Goal: Task Accomplishment & Management: Complete application form

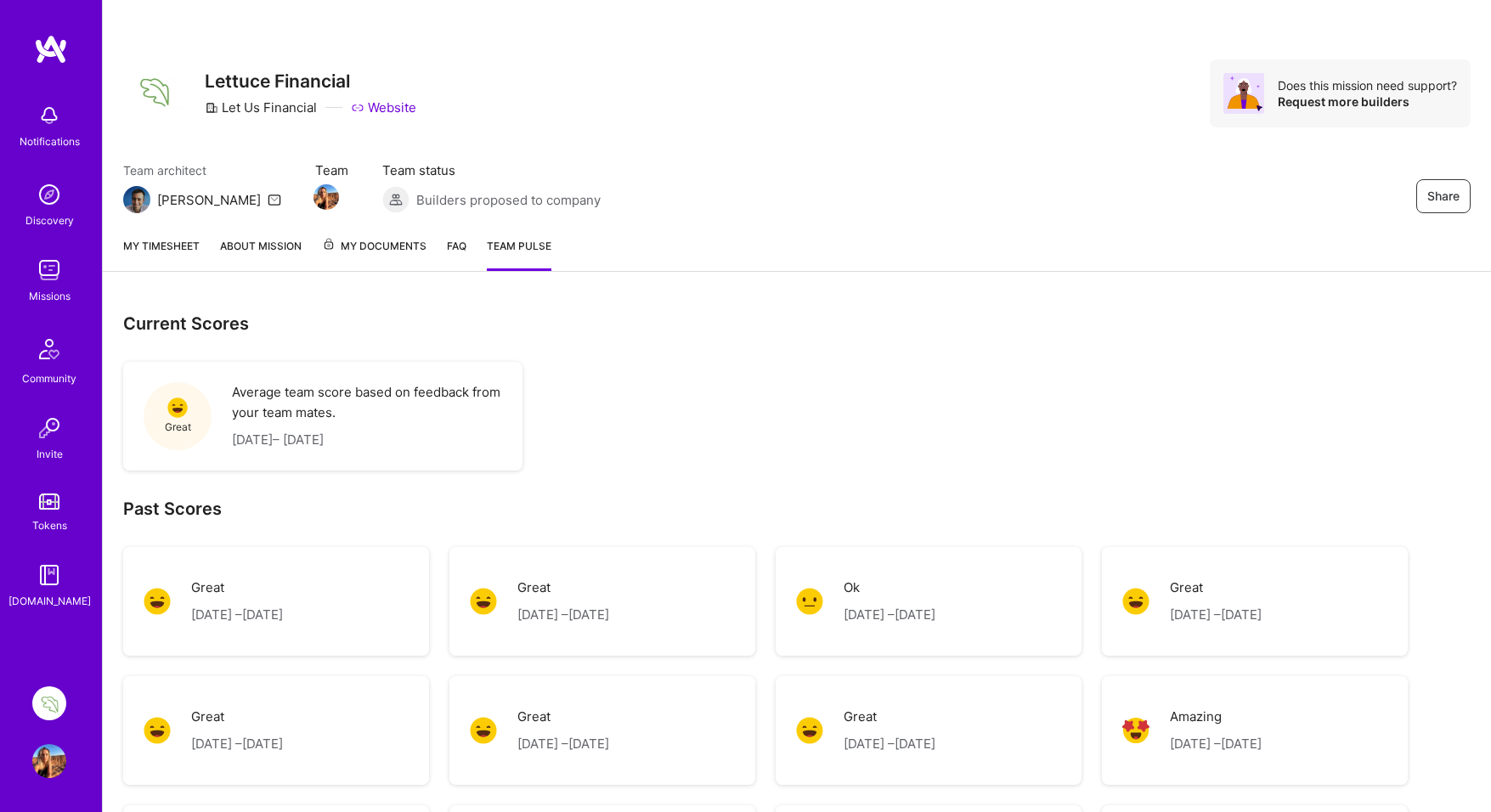
click at [168, 244] on link "My timesheet" at bounding box center [161, 254] width 76 height 34
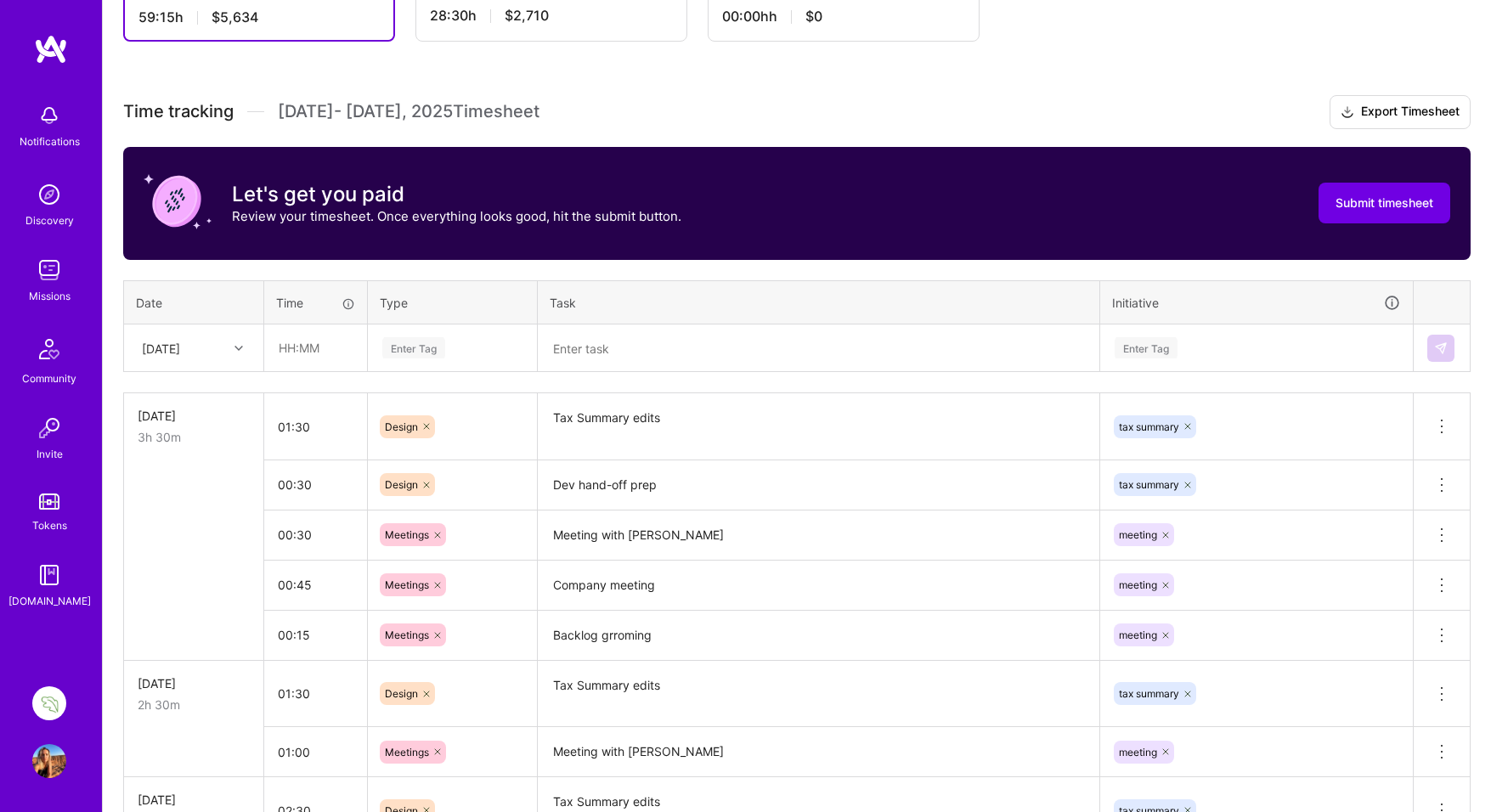
scroll to position [396, 0]
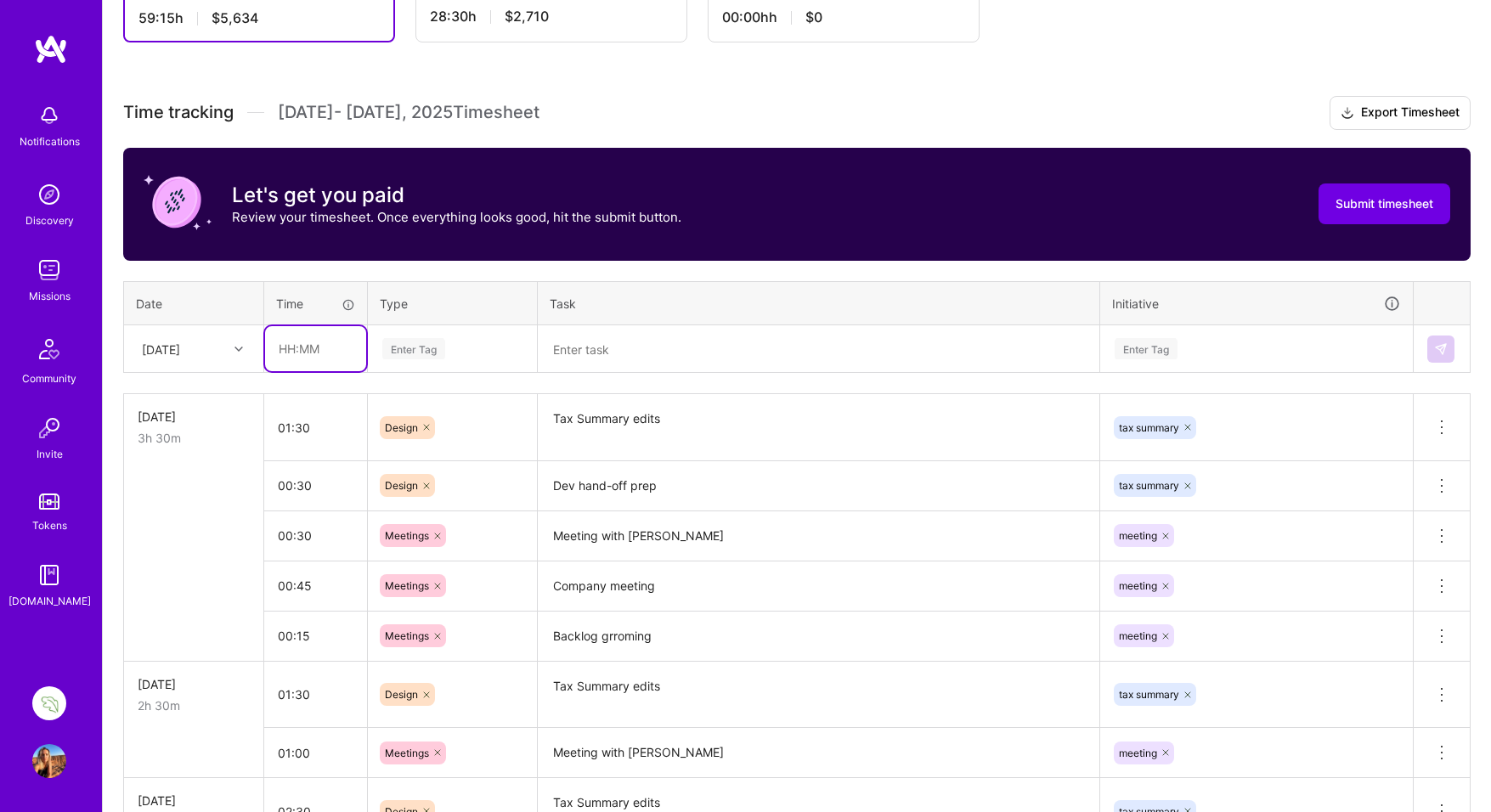
click at [293, 349] on input "text" at bounding box center [315, 349] width 101 height 45
drag, startPoint x: 284, startPoint y: 349, endPoint x: 270, endPoint y: 348, distance: 14.0
click at [270, 348] on input "2:00" at bounding box center [315, 349] width 101 height 45
type input "01:00"
click at [407, 344] on div "Enter Tag" at bounding box center [413, 349] width 62 height 26
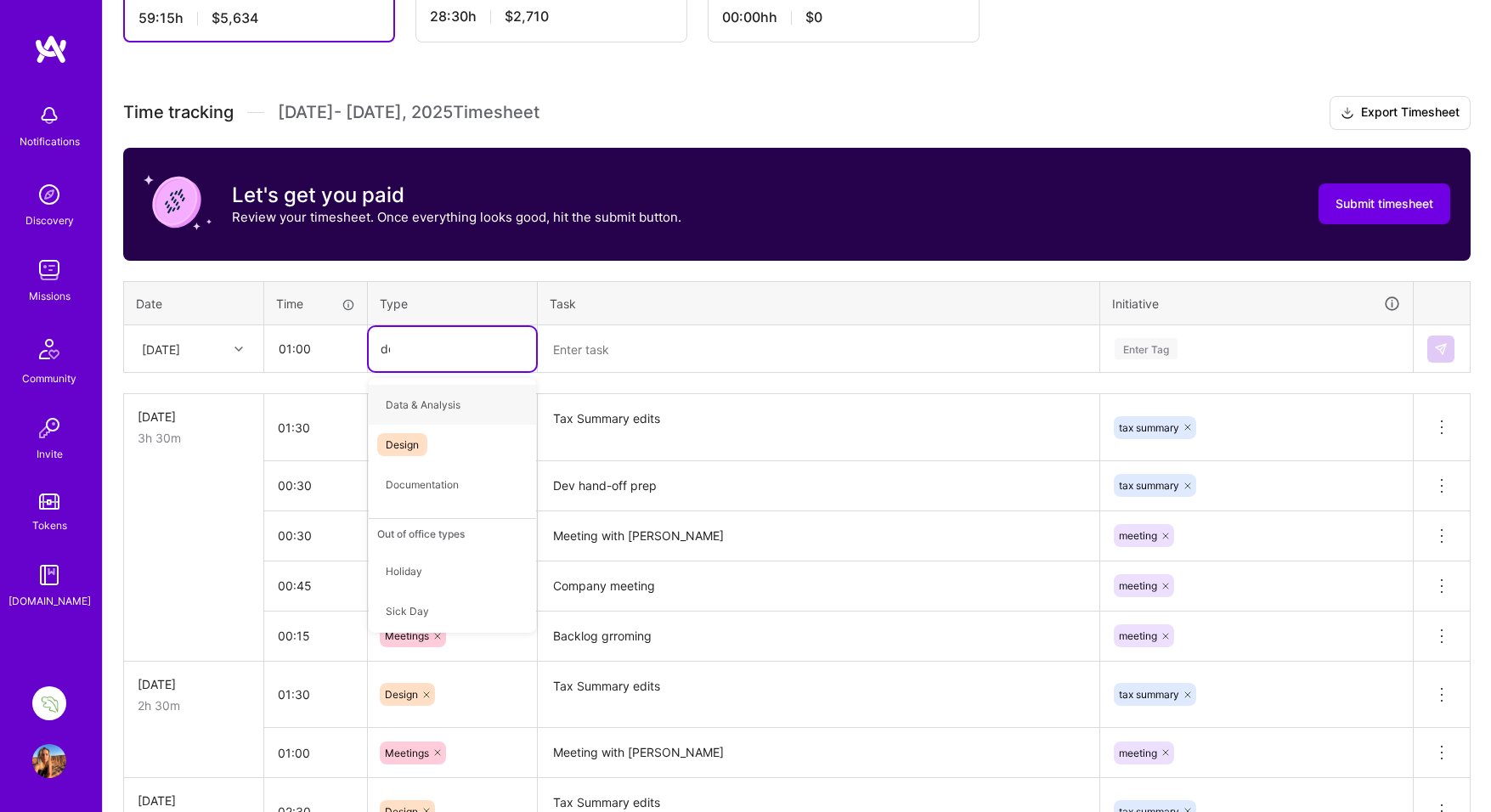
type input "des"
click at [407, 406] on span "Design" at bounding box center [403, 405] width 50 height 23
click at [634, 341] on textarea at bounding box center [819, 349] width 559 height 44
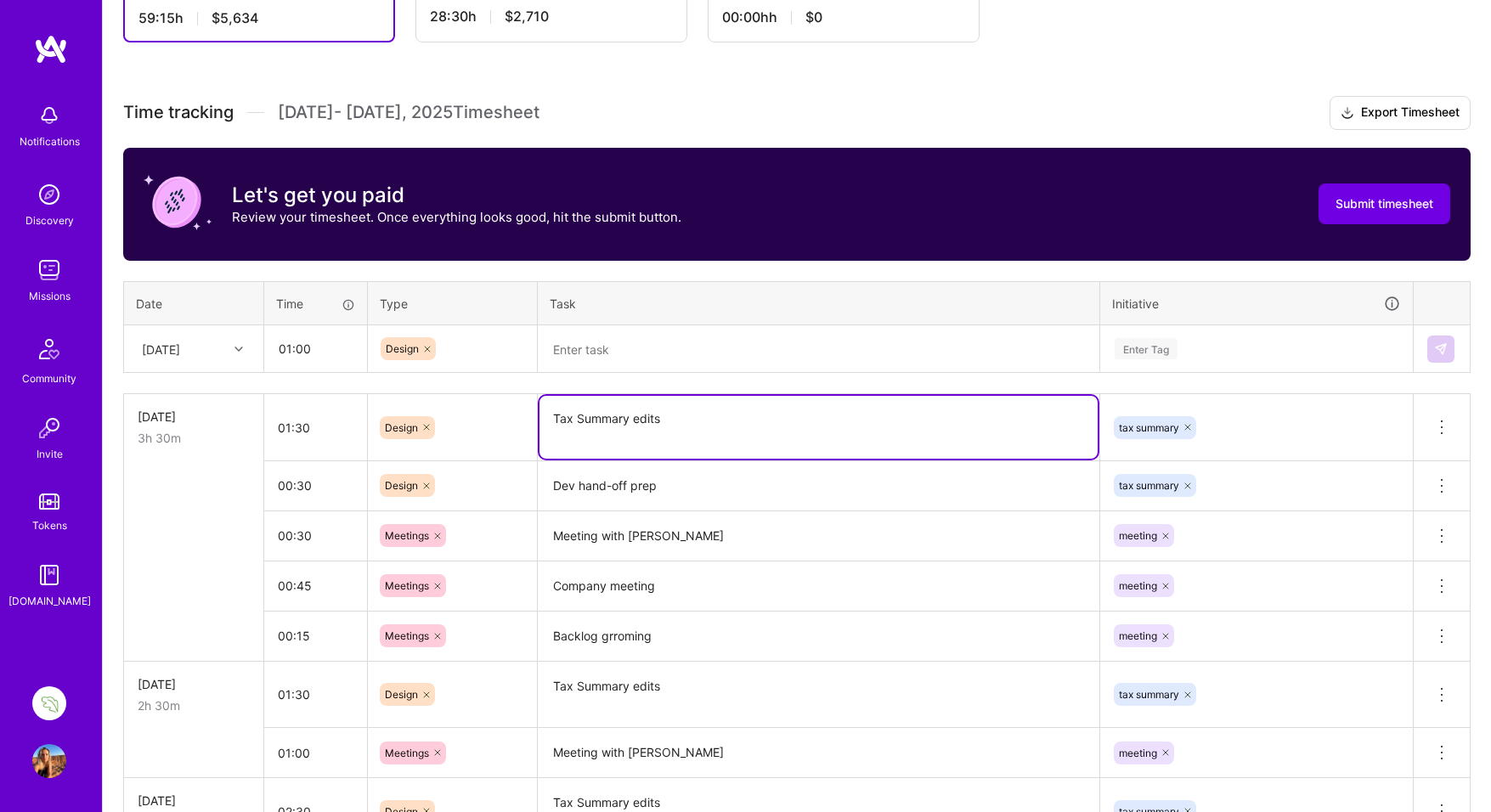
drag, startPoint x: 662, startPoint y: 419, endPoint x: 550, endPoint y: 420, distance: 112.0
click at [550, 420] on textarea "Tax Summary edits" at bounding box center [819, 427] width 559 height 62
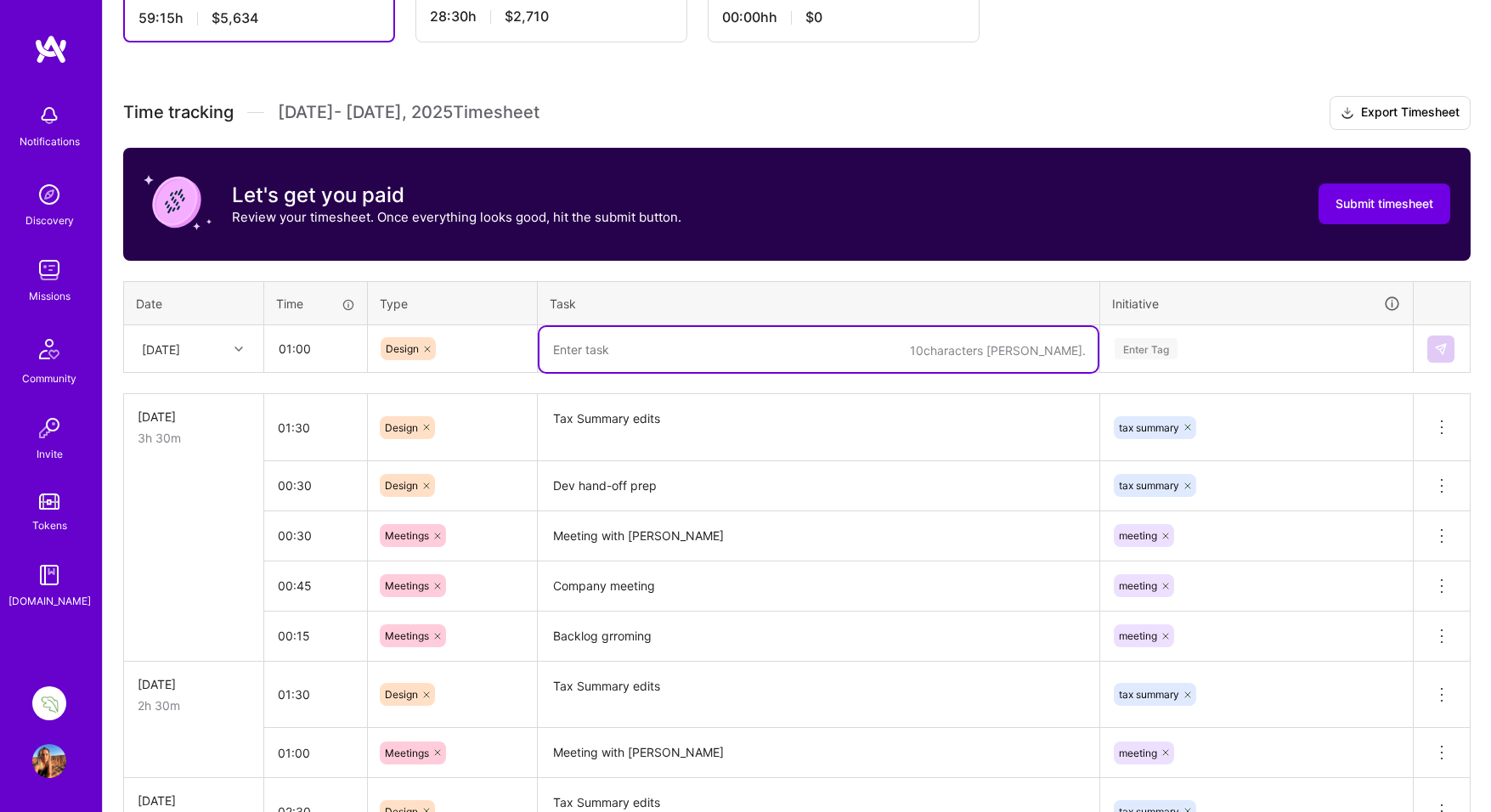
click at [588, 349] on textarea at bounding box center [819, 350] width 559 height 45
paste textarea "Tax Summary edits"
type textarea "Tax Summary"
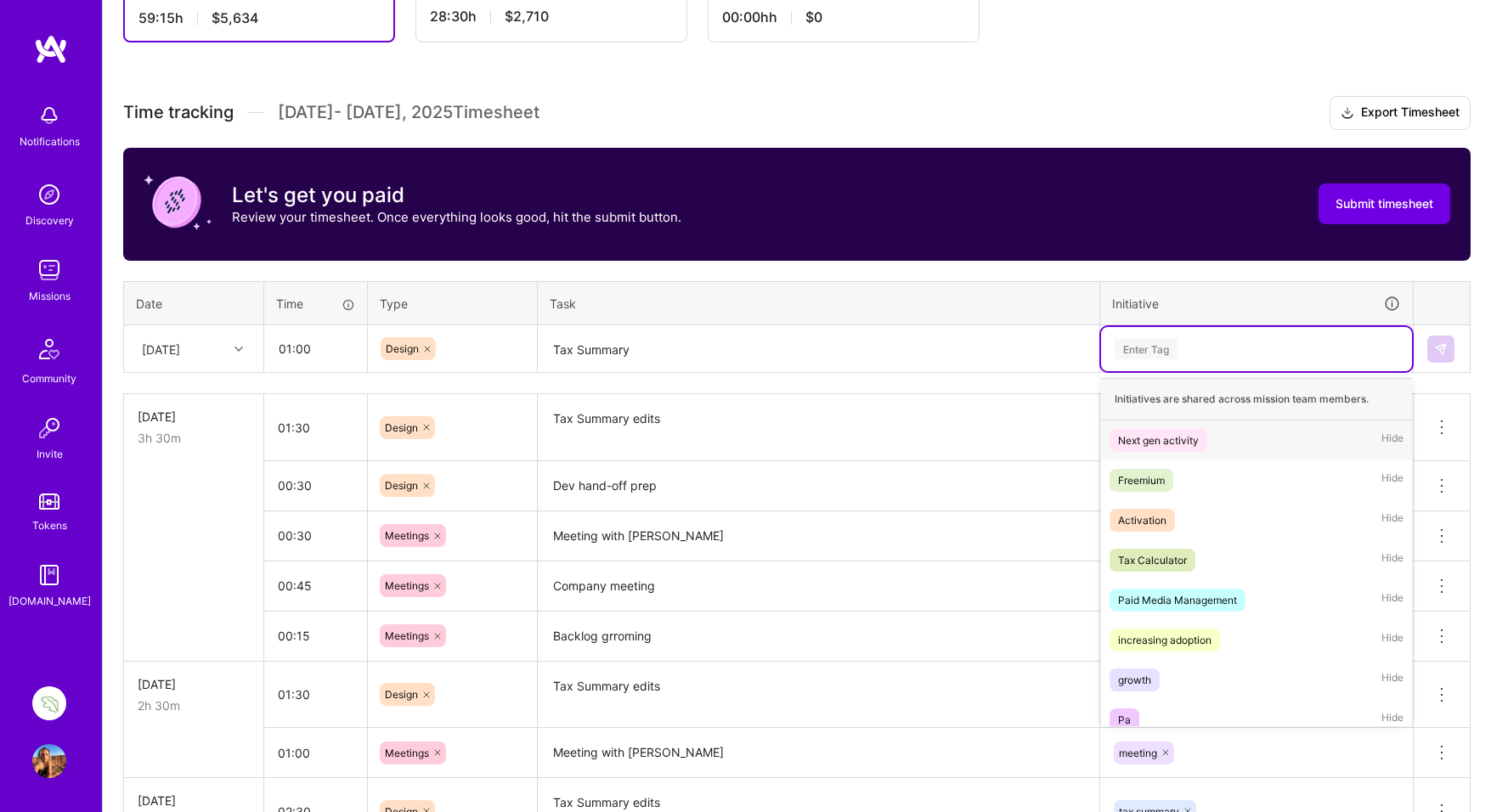
click at [1148, 340] on div "Enter Tag" at bounding box center [1146, 349] width 62 height 26
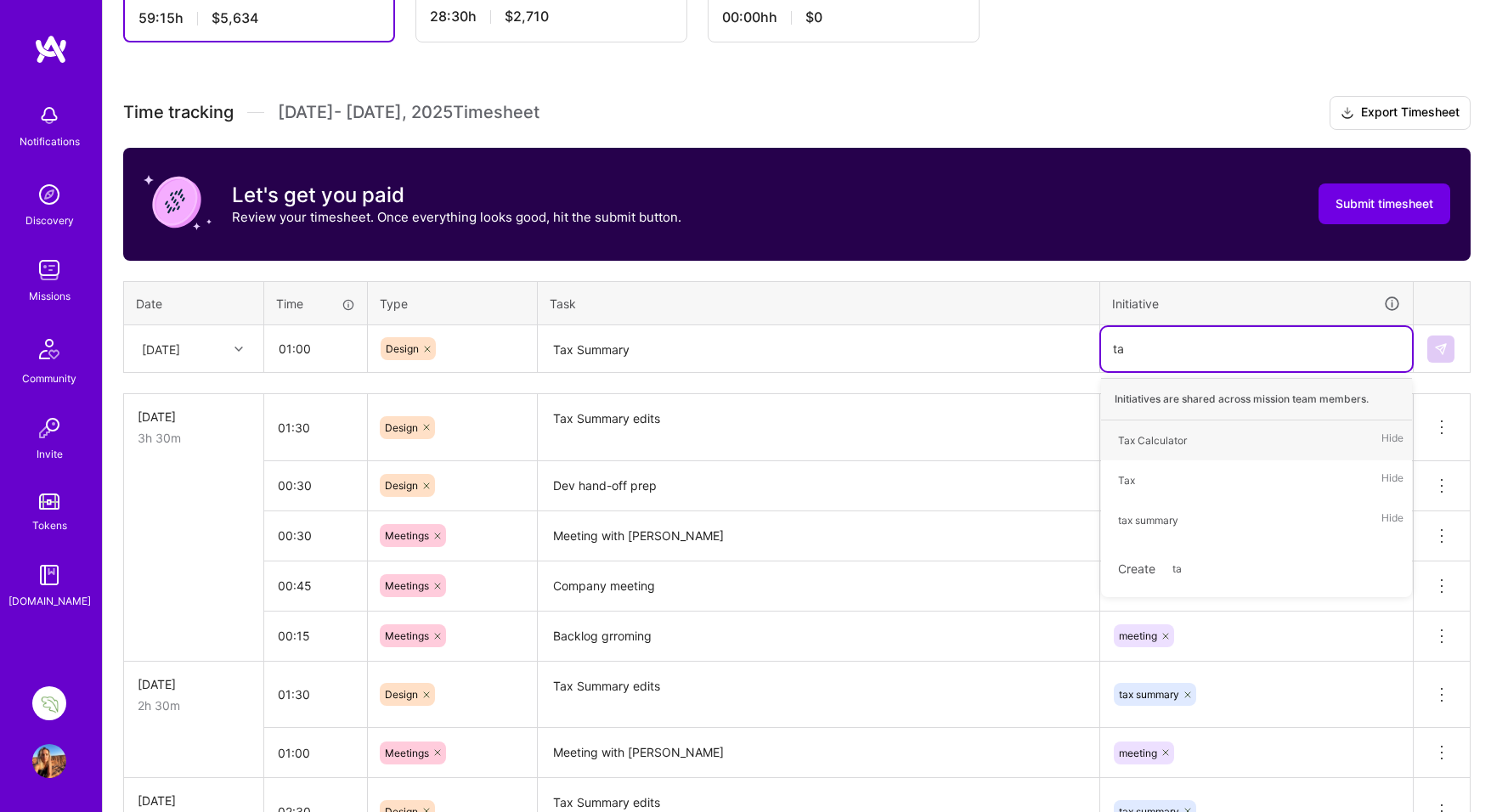
type input "tax"
click at [1140, 515] on div "tax summary" at bounding box center [1148, 520] width 61 height 18
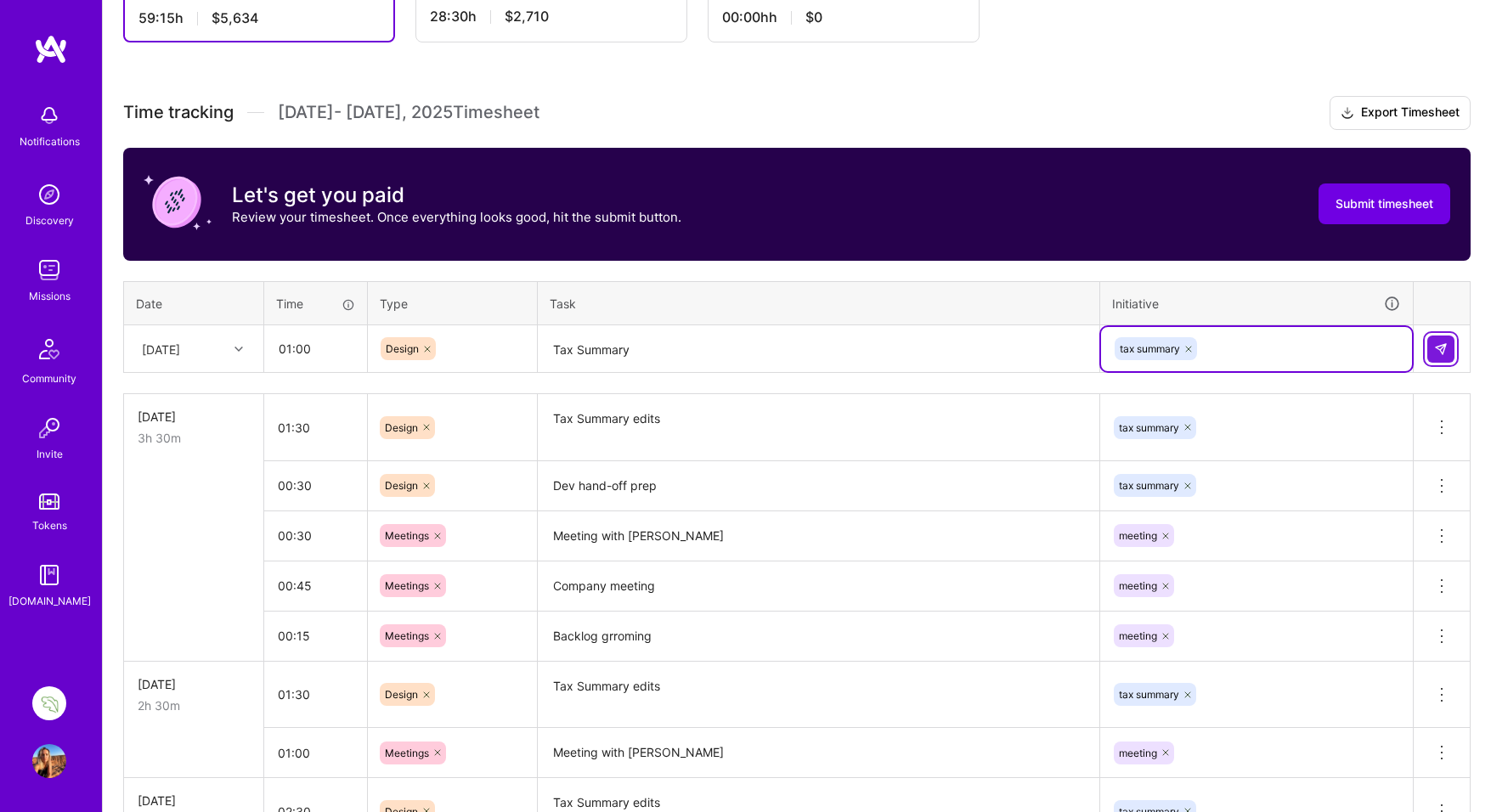
click at [1443, 349] on img at bounding box center [1441, 349] width 14 height 14
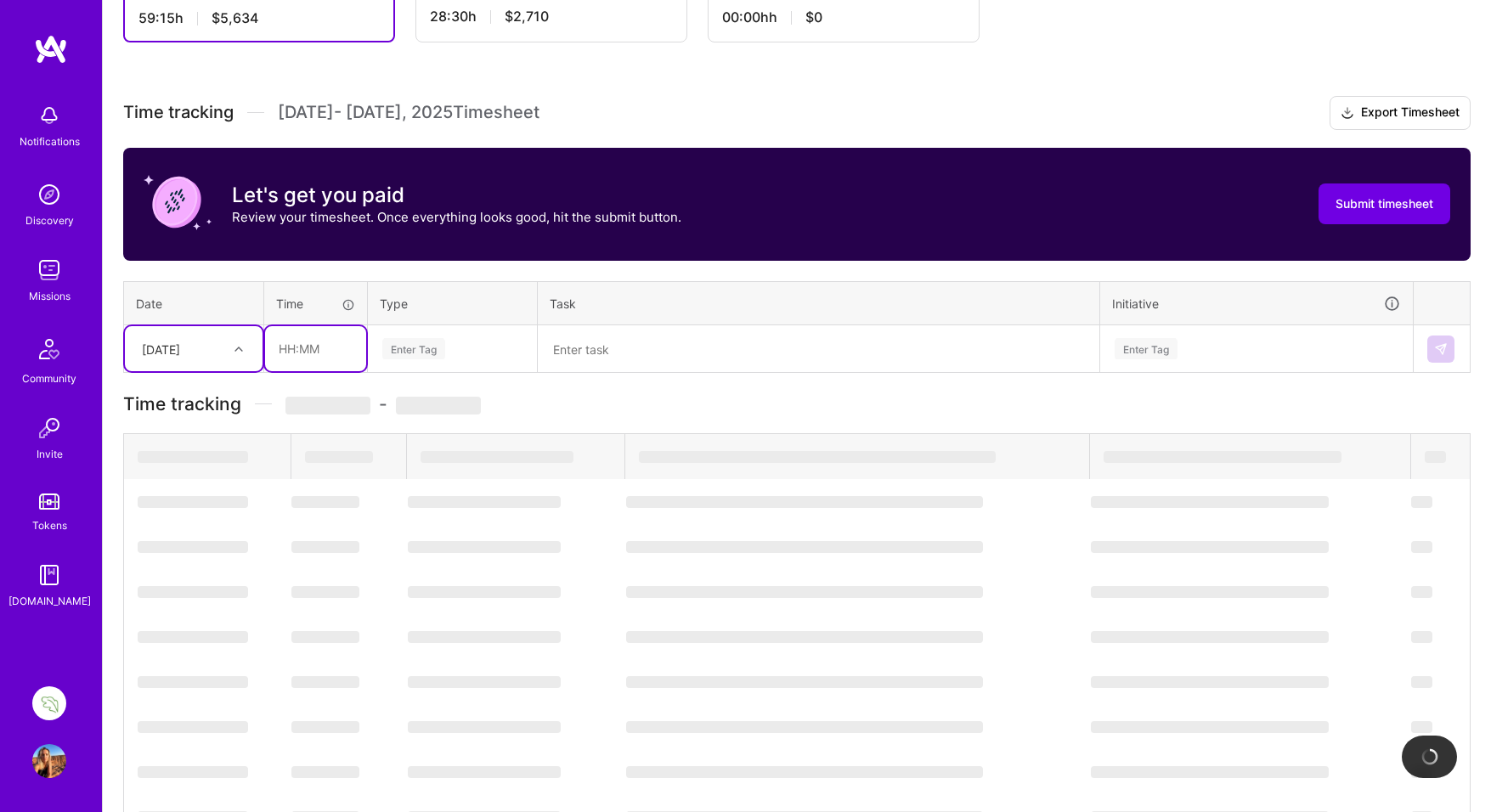
click at [284, 350] on input "text" at bounding box center [315, 349] width 101 height 45
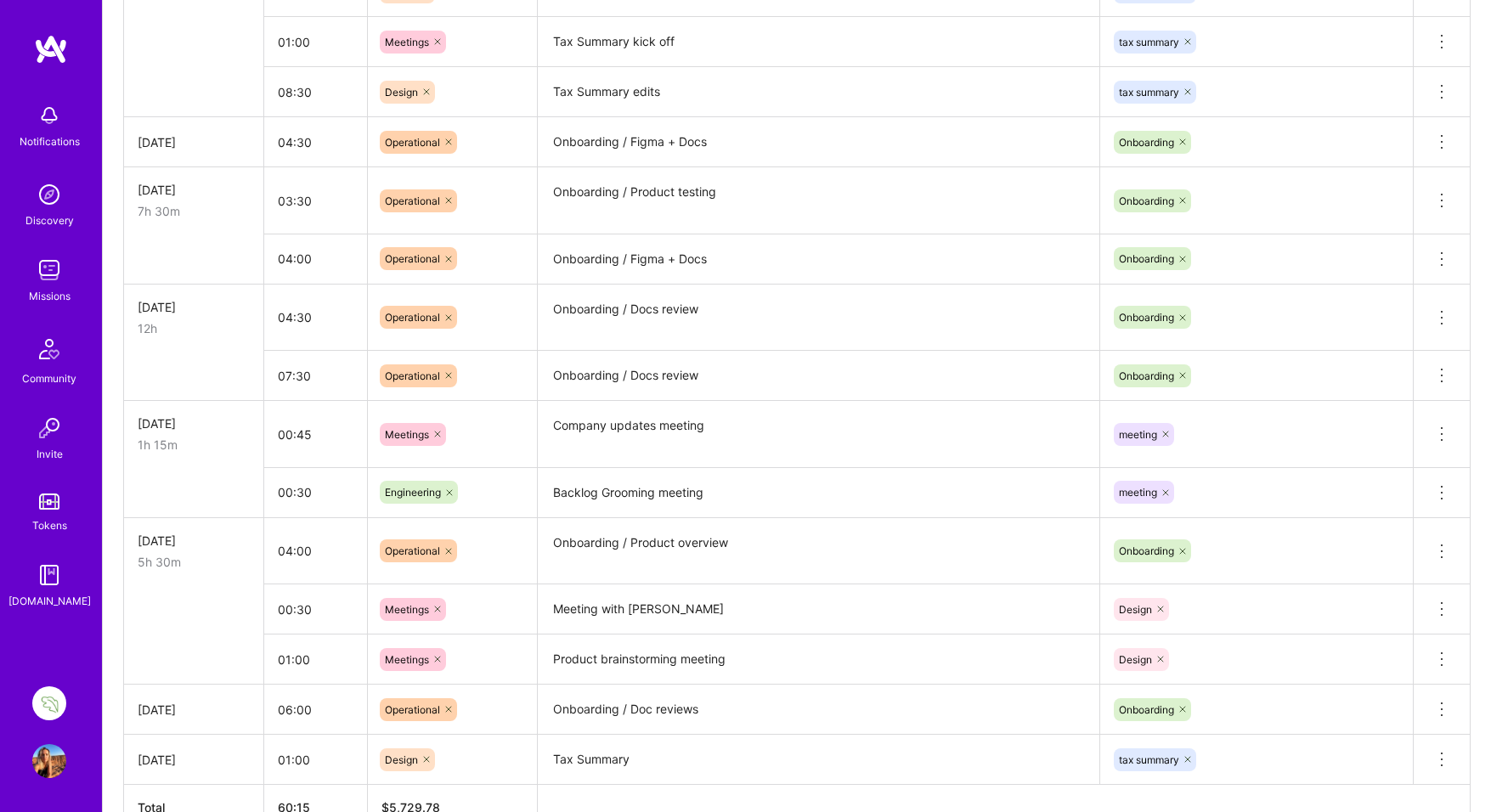
scroll to position [1492, 0]
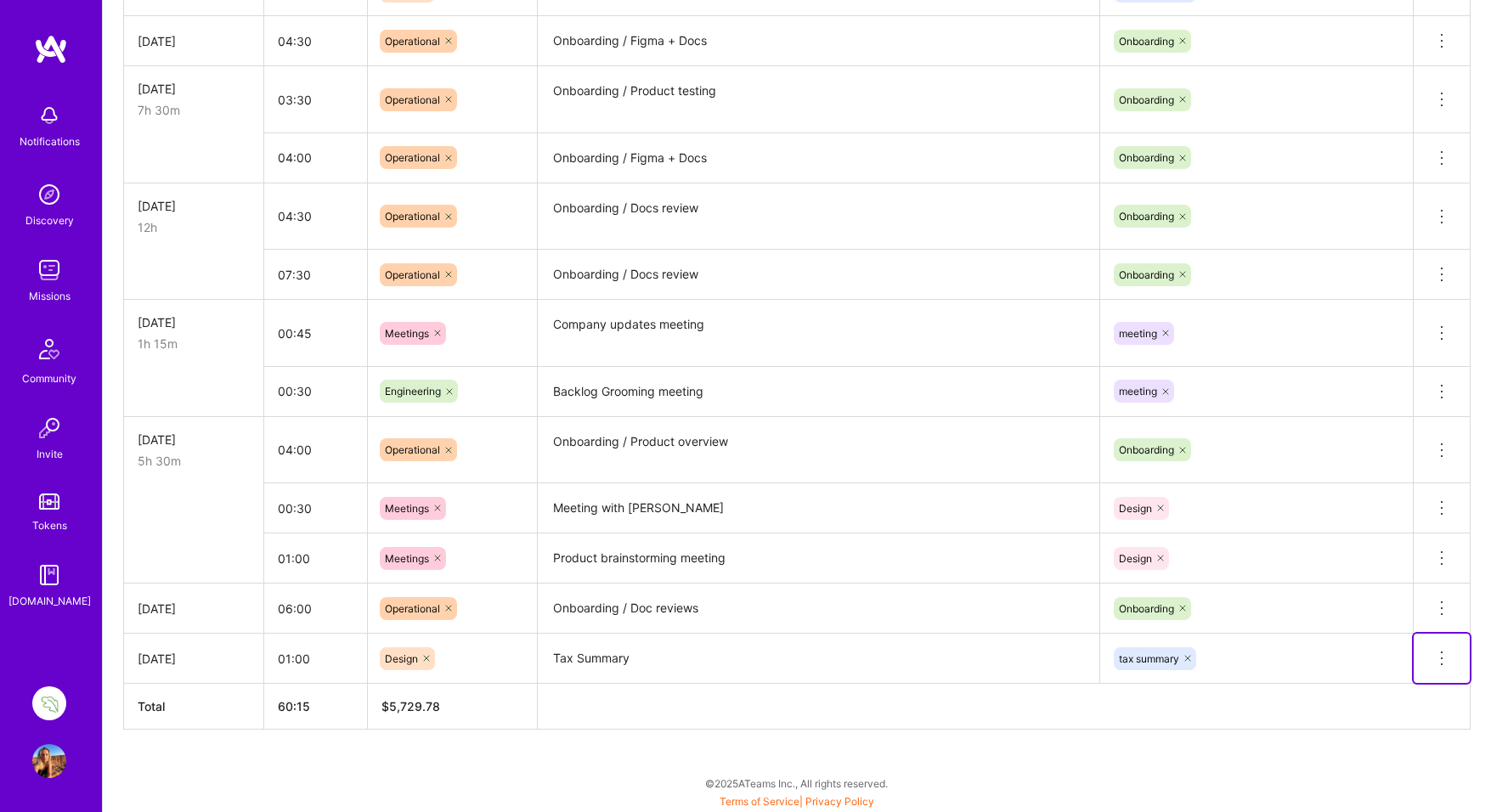
type input "01:00"
click at [1443, 657] on icon at bounding box center [1443, 658] width 2 height 2
click at [1408, 685] on button "Delete row" at bounding box center [1401, 687] width 89 height 42
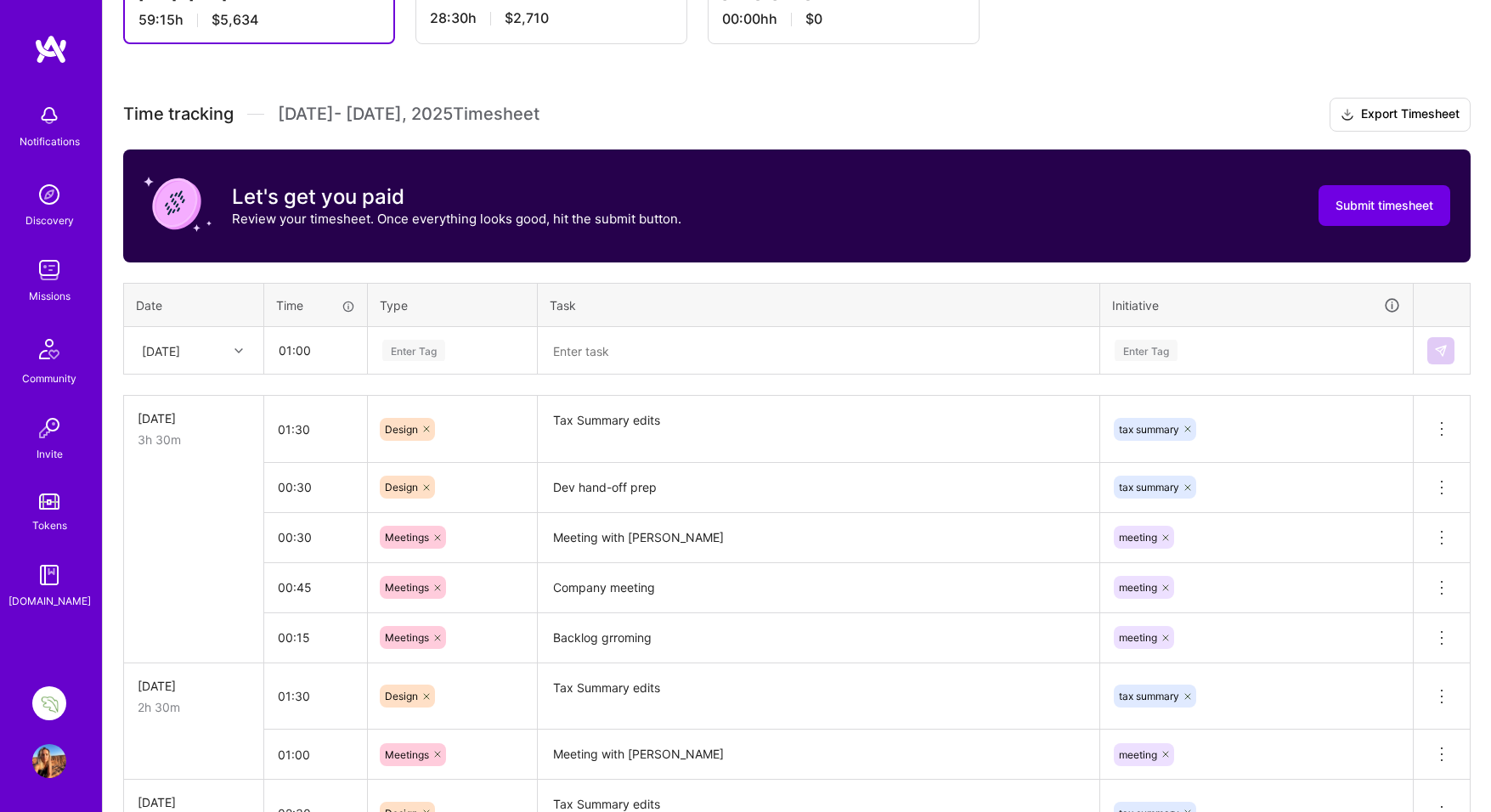
scroll to position [417, 0]
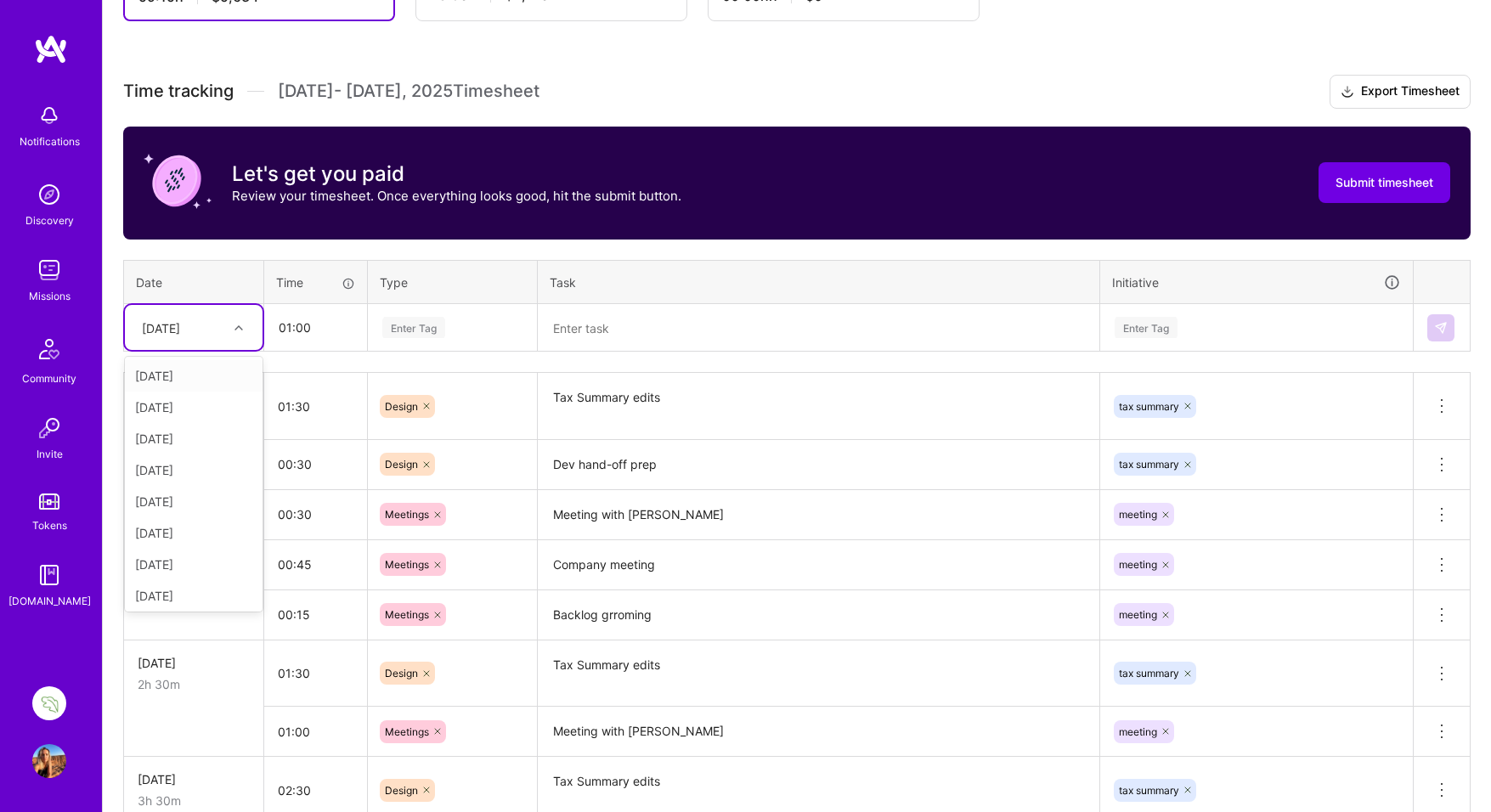
click at [236, 326] on icon at bounding box center [239, 327] width 8 height 8
click at [167, 590] on div "[DATE]" at bounding box center [194, 593] width 138 height 32
click at [433, 322] on div "Enter Tag" at bounding box center [413, 327] width 62 height 26
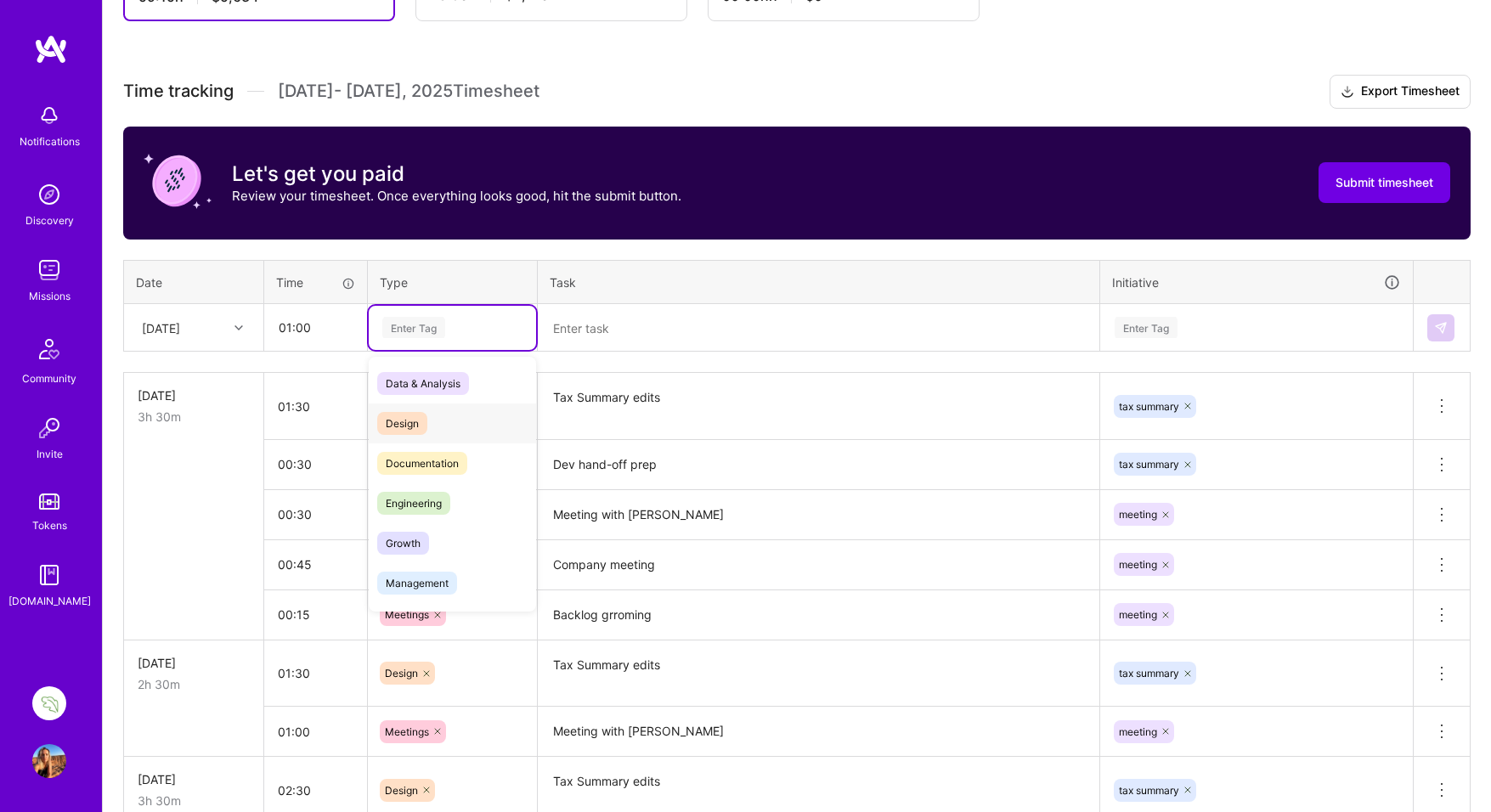
click at [410, 424] on span "Design" at bounding box center [403, 423] width 50 height 23
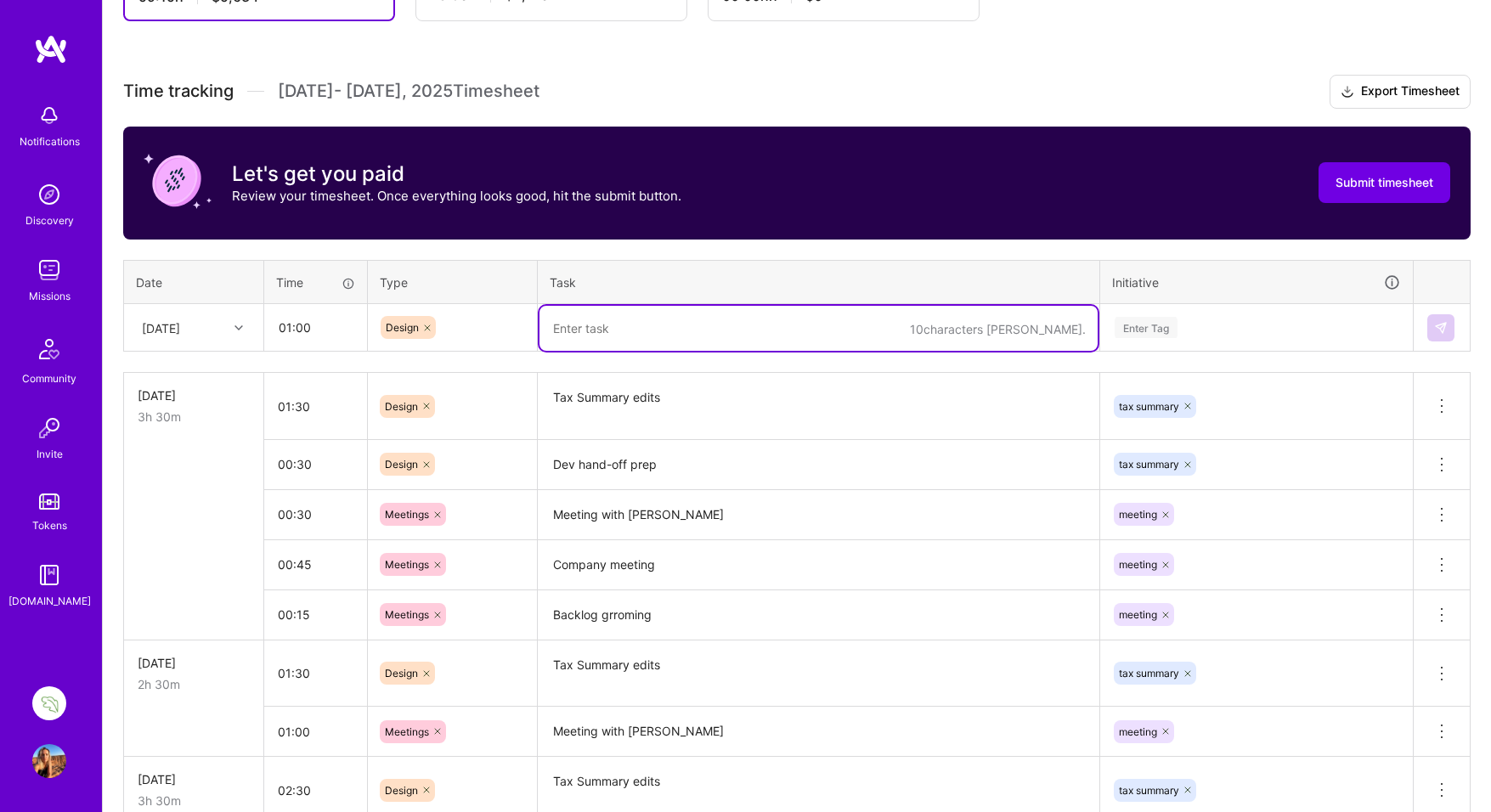
click at [614, 328] on textarea at bounding box center [819, 328] width 559 height 45
paste textarea "Tax Summary edits"
type textarea "Tax Summary"
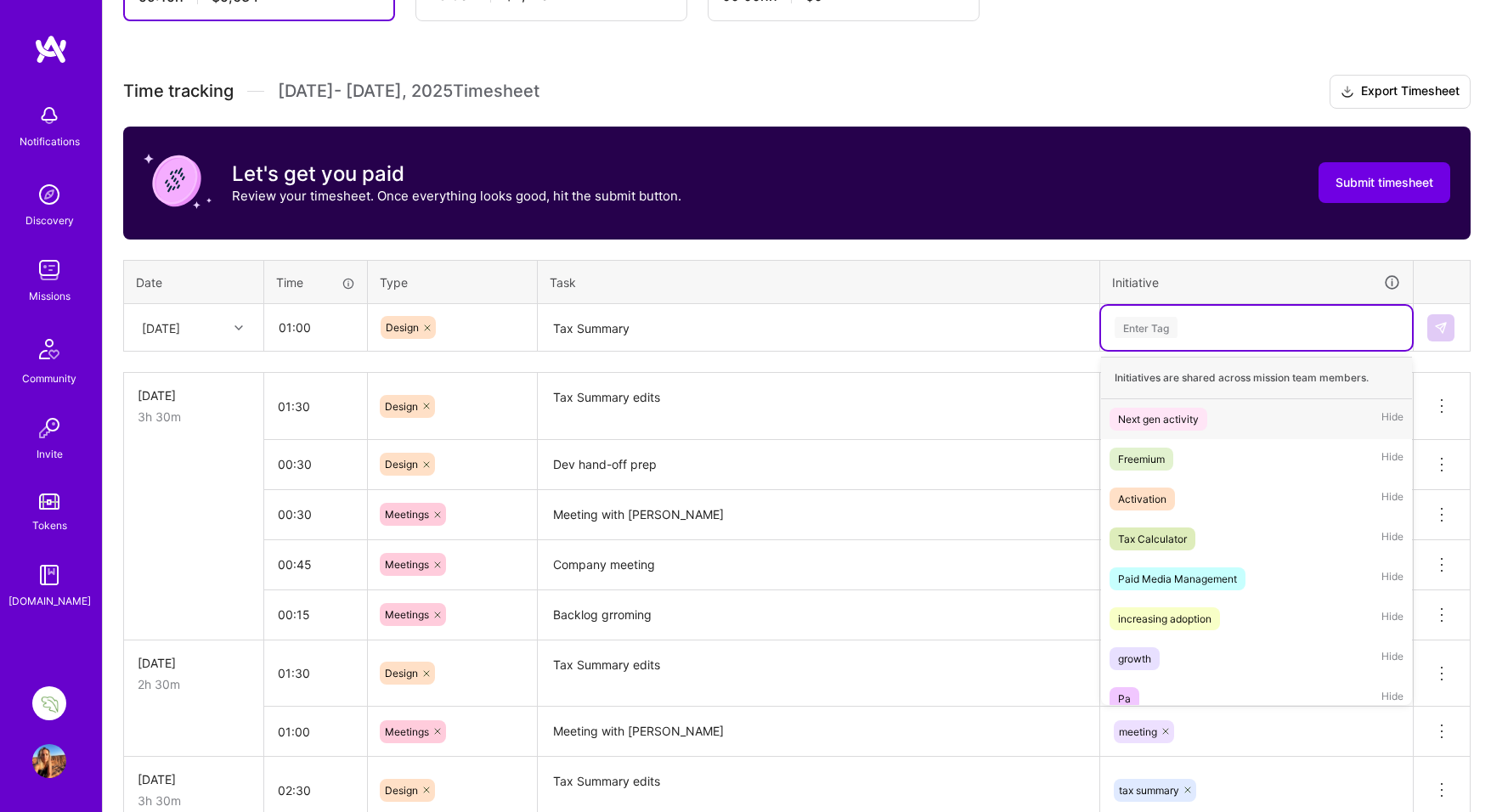
click at [1150, 322] on div "Enter Tag" at bounding box center [1146, 327] width 62 height 26
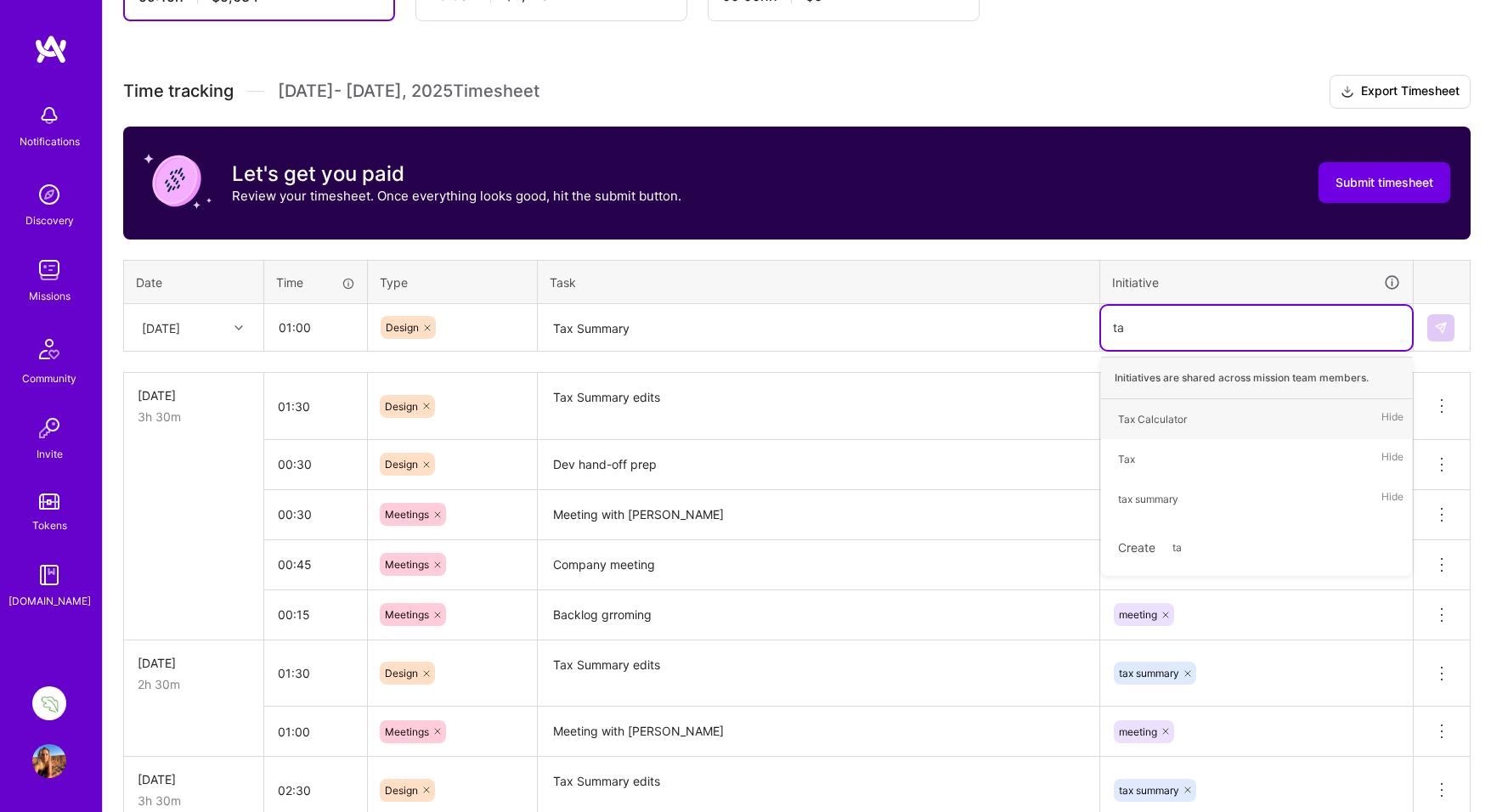
type input "tax"
click at [1150, 502] on div "tax summary" at bounding box center [1148, 499] width 61 height 18
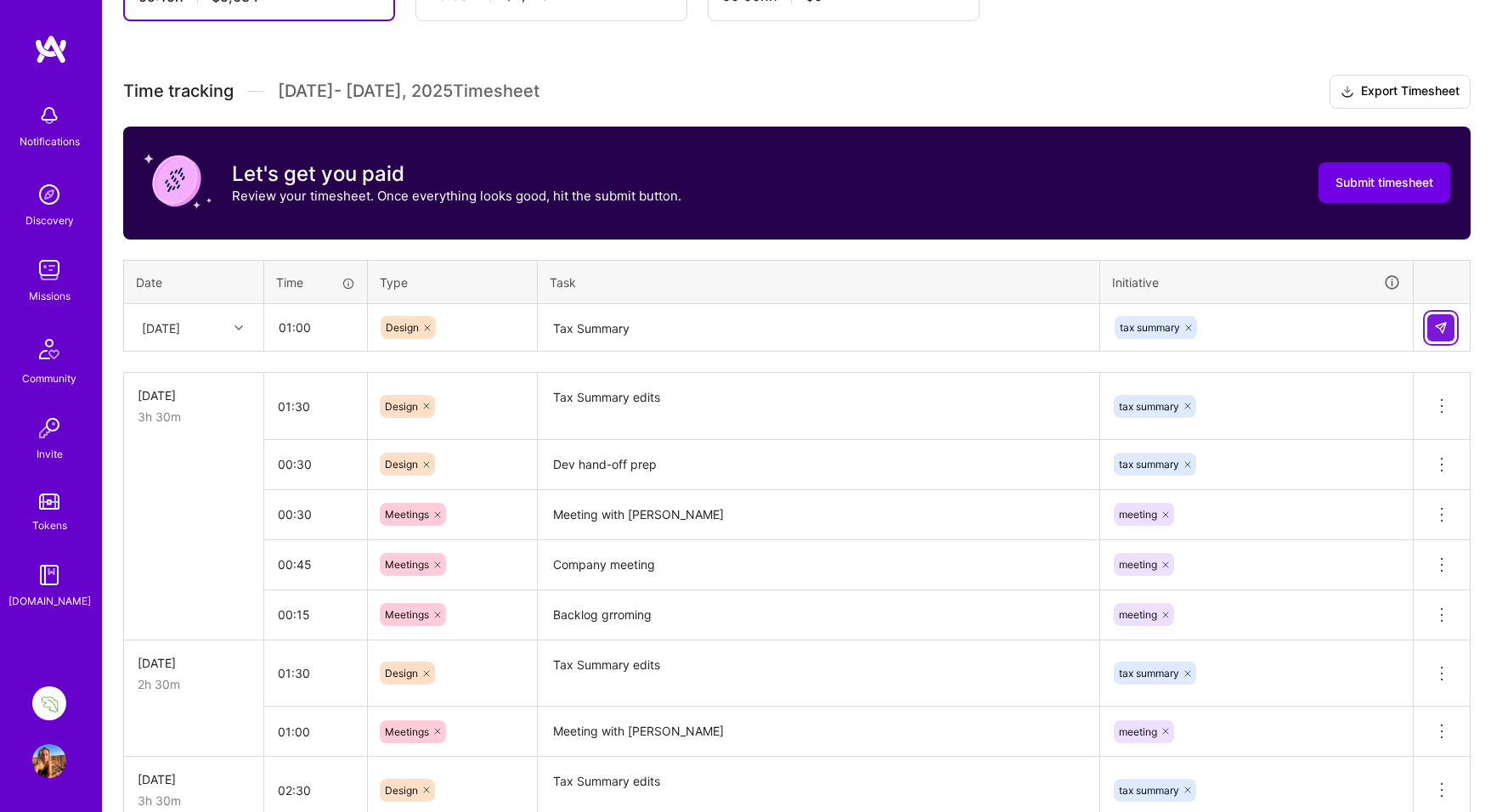
click at [1443, 327] on img at bounding box center [1441, 328] width 14 height 14
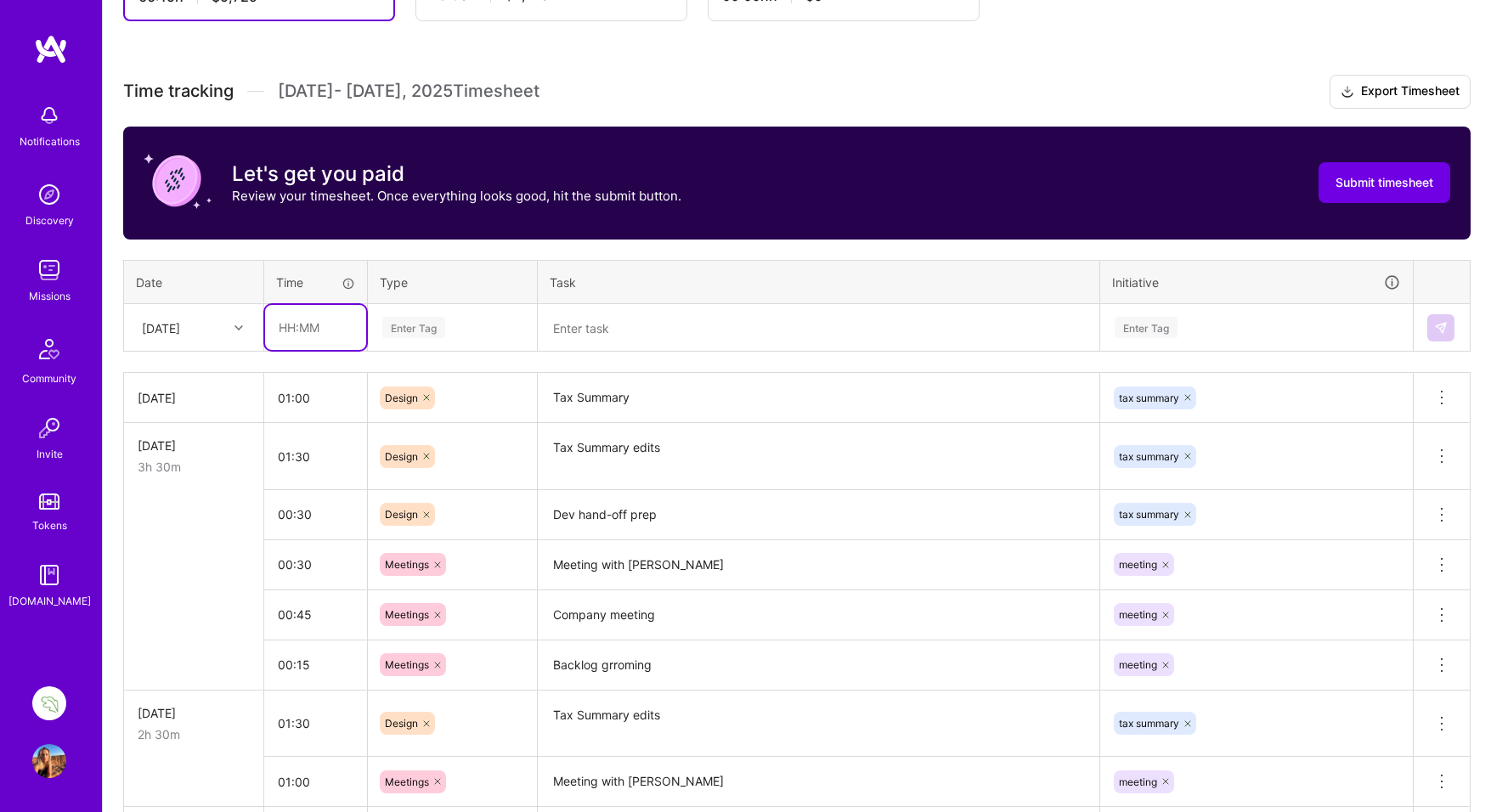
click at [301, 322] on input "text" at bounding box center [315, 327] width 101 height 45
type input "01:00"
click at [419, 322] on div "Enter Tag" at bounding box center [413, 327] width 62 height 26
type input "d"
type input "test"
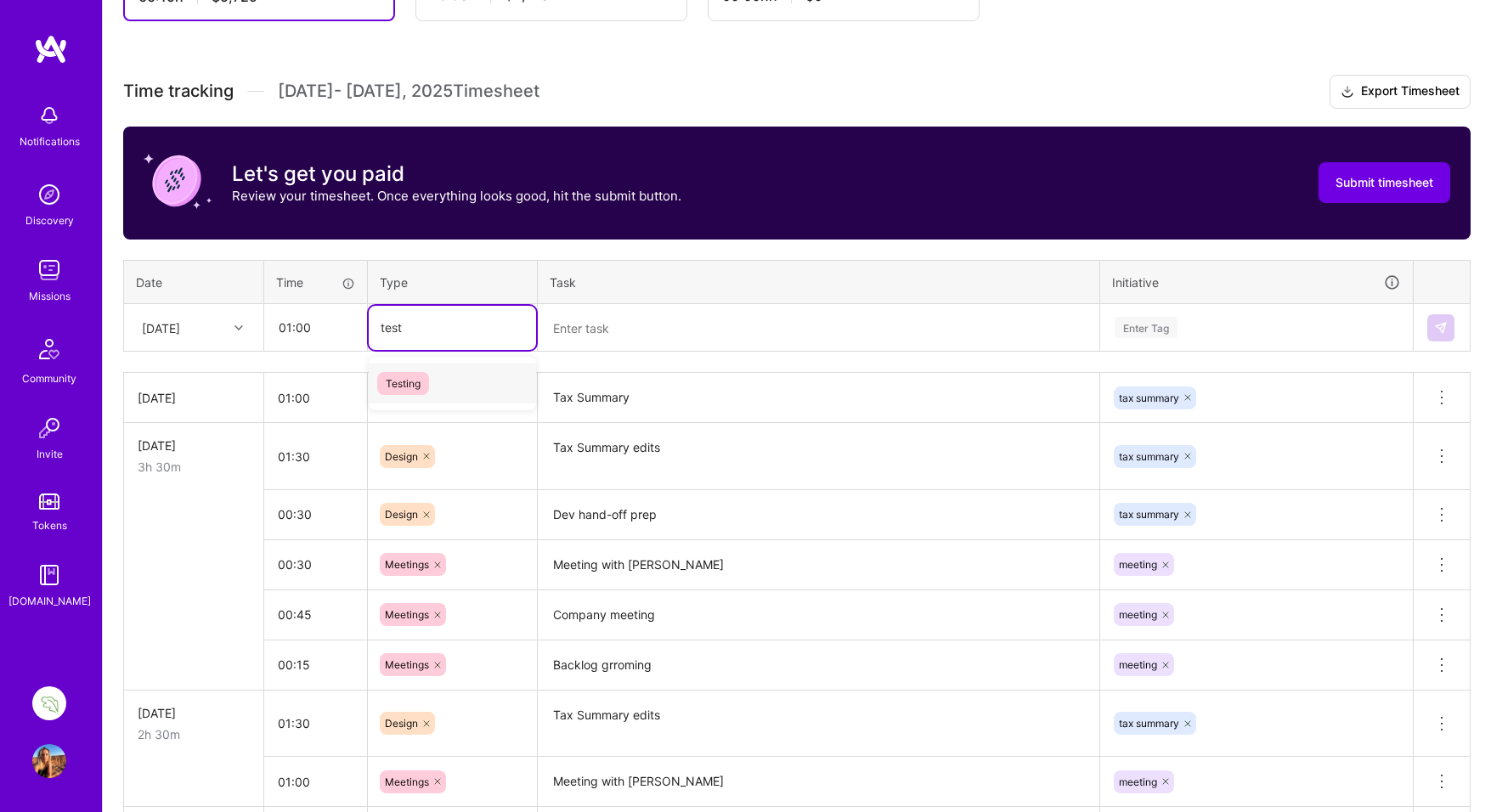
click at [407, 380] on span "Testing" at bounding box center [404, 383] width 52 height 23
click at [593, 331] on textarea at bounding box center [819, 328] width 559 height 45
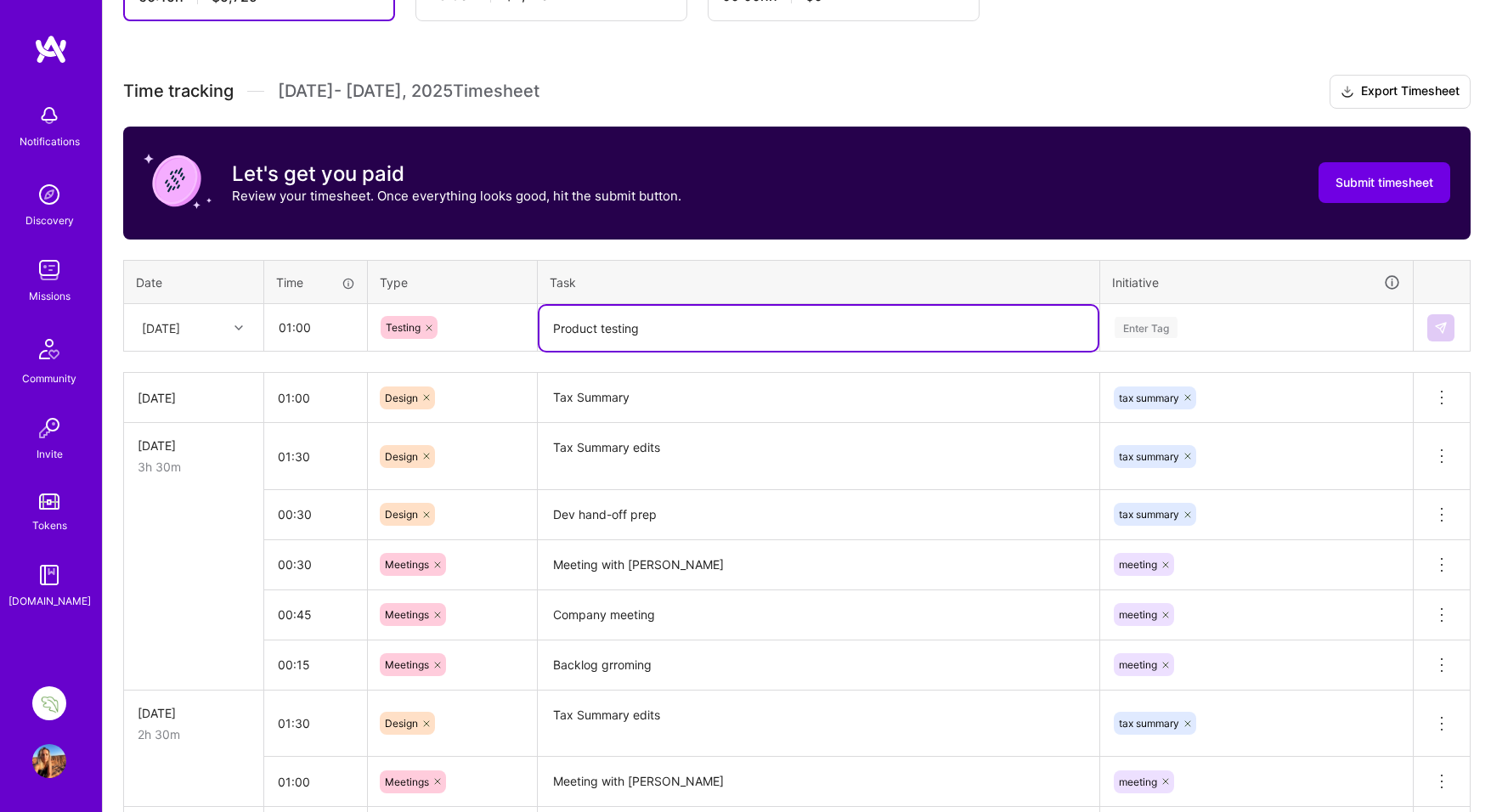
type textarea "Product testing"
click at [1150, 330] on div "Enter Tag" at bounding box center [1146, 327] width 62 height 26
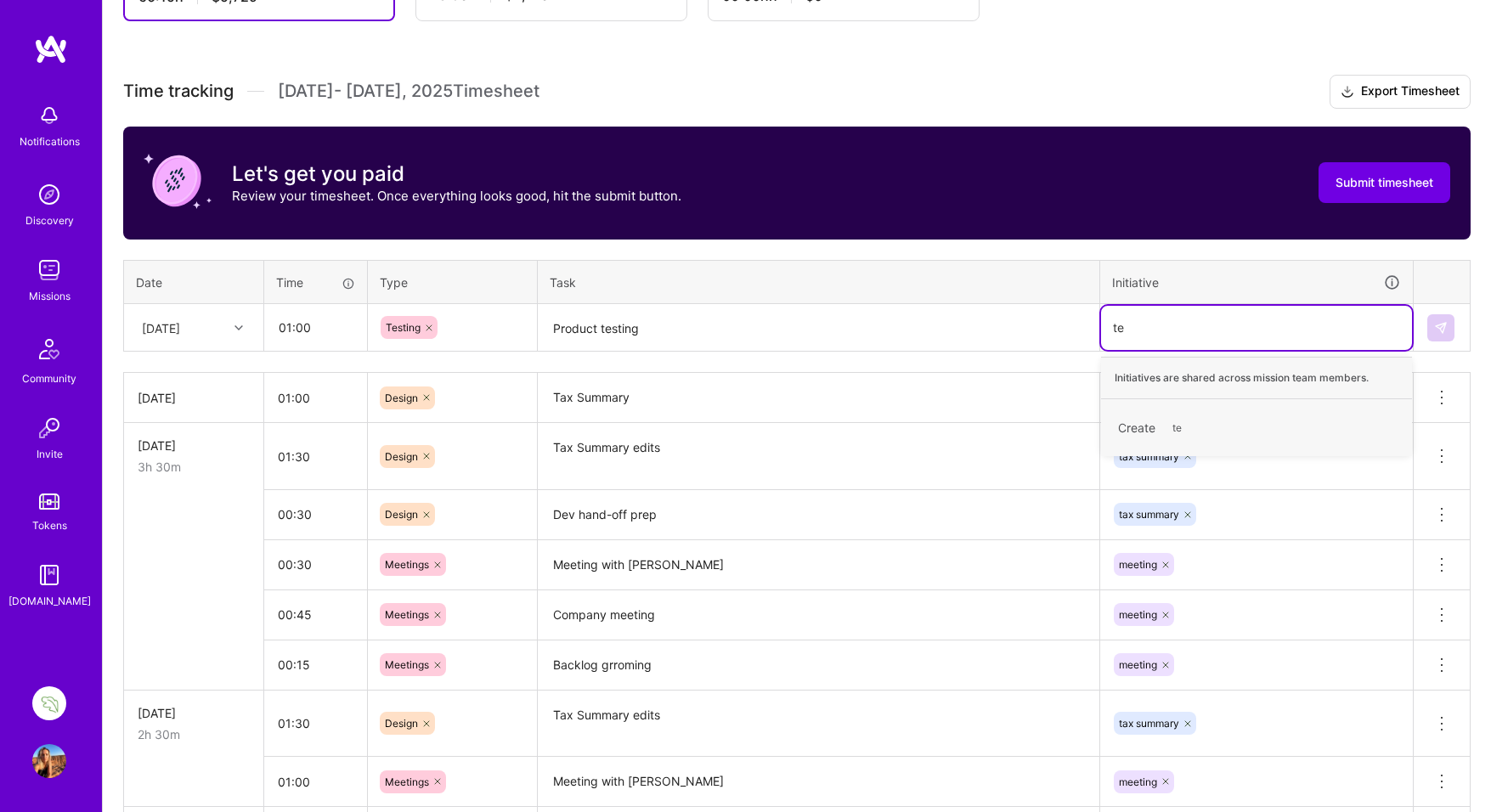
type input "t"
type input "p"
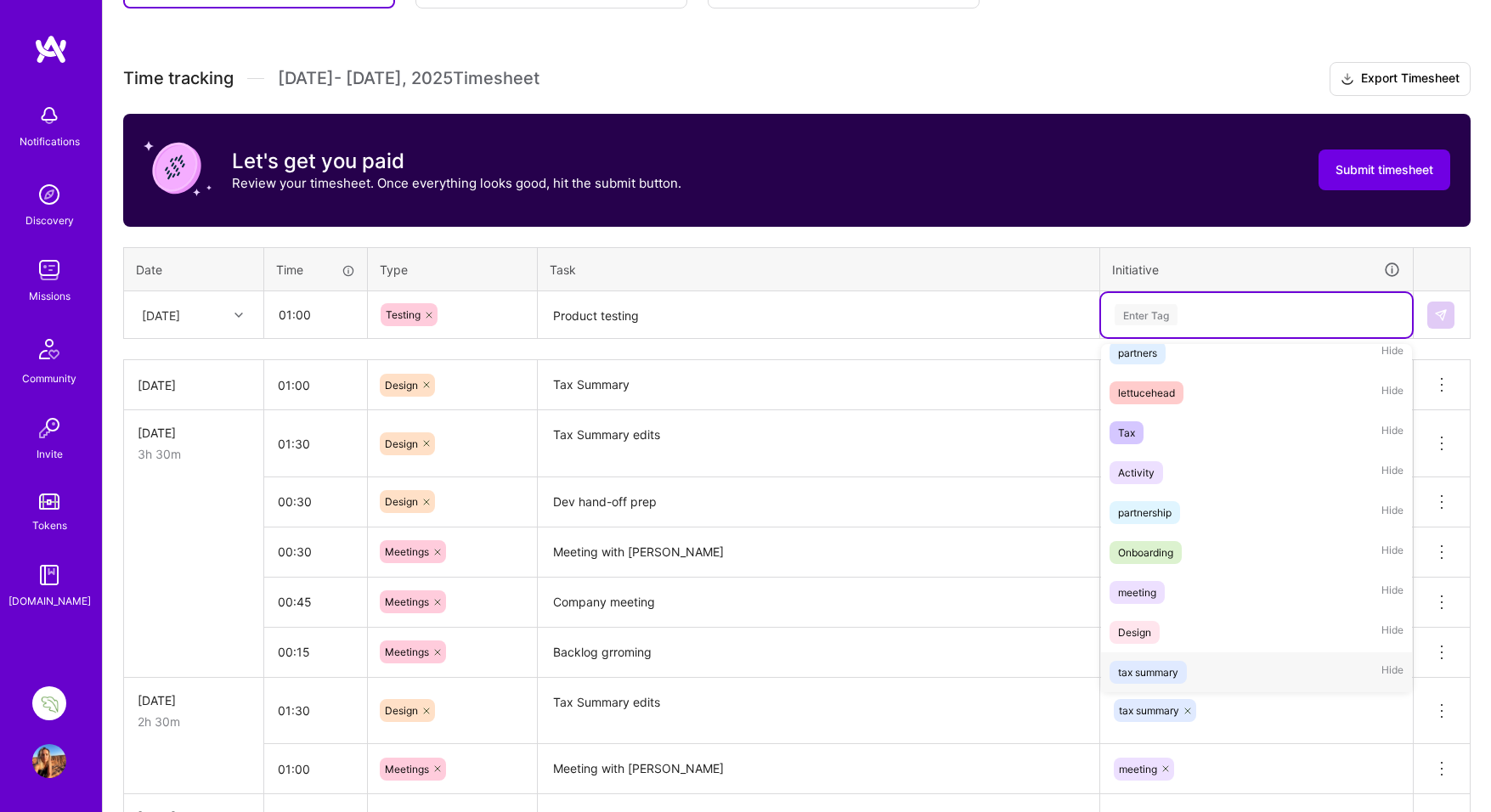
scroll to position [431, 0]
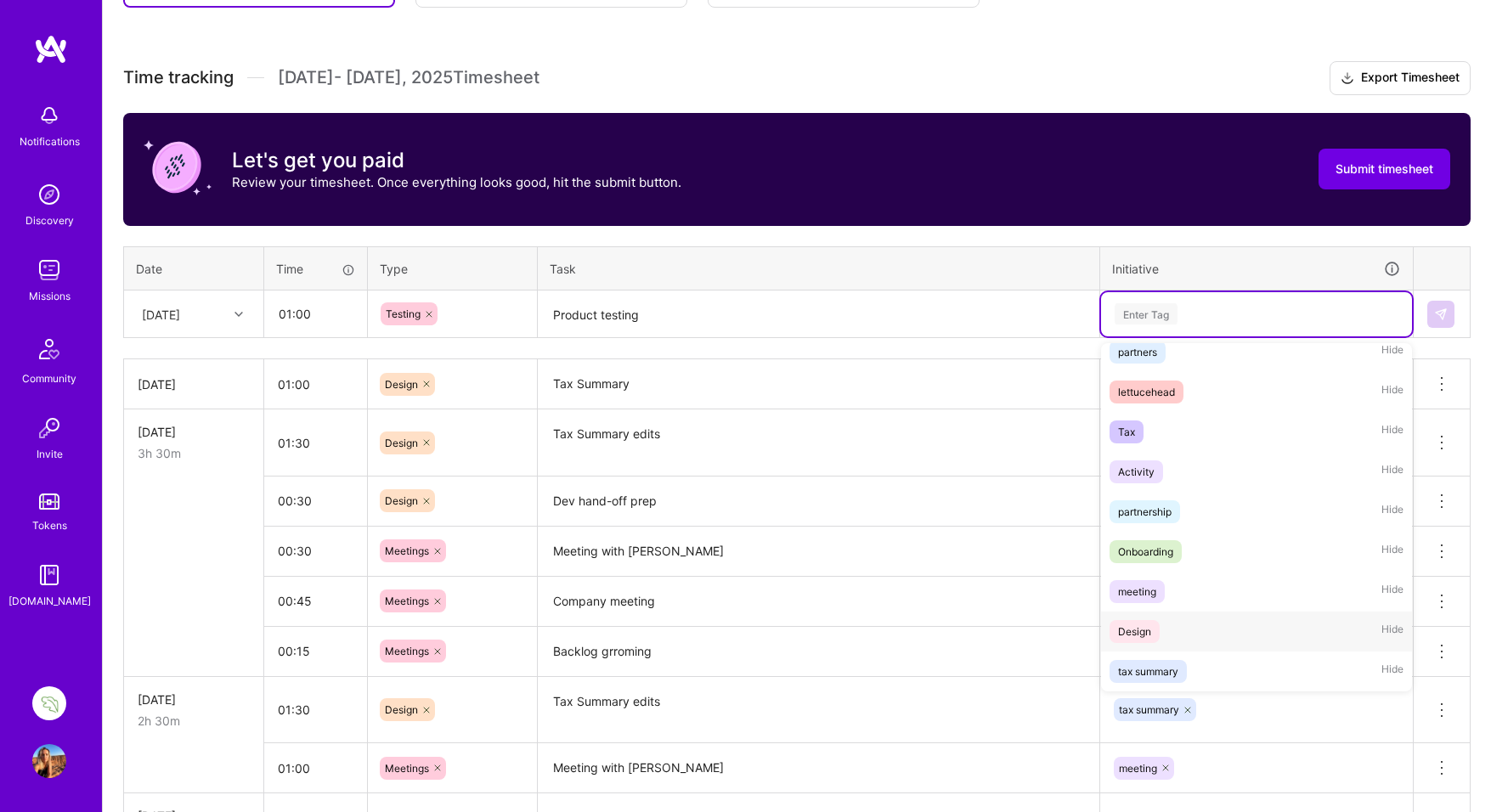
click at [1137, 630] on div "Design" at bounding box center [1135, 631] width 34 height 18
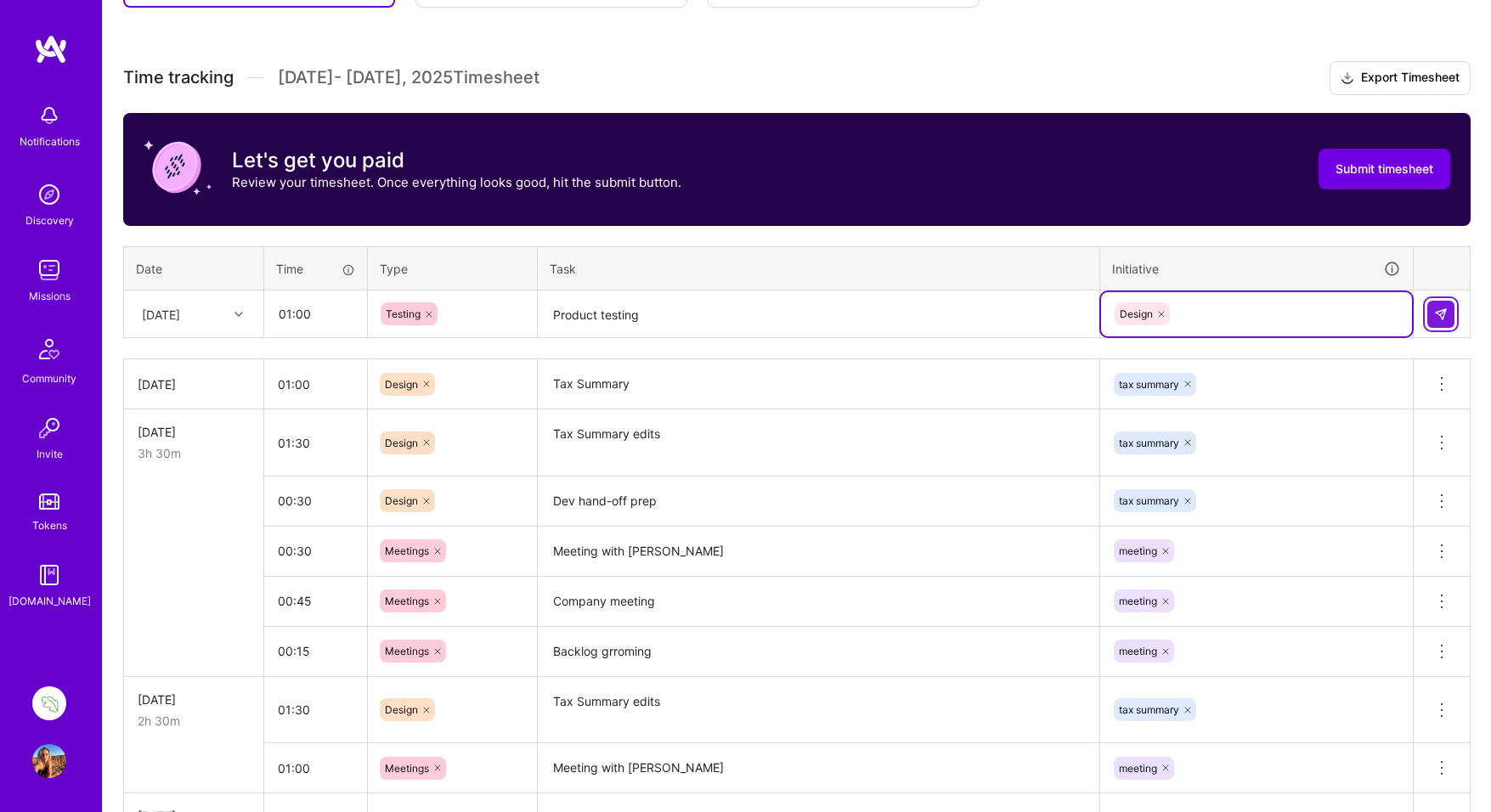
click at [1449, 311] on button at bounding box center [1441, 314] width 27 height 27
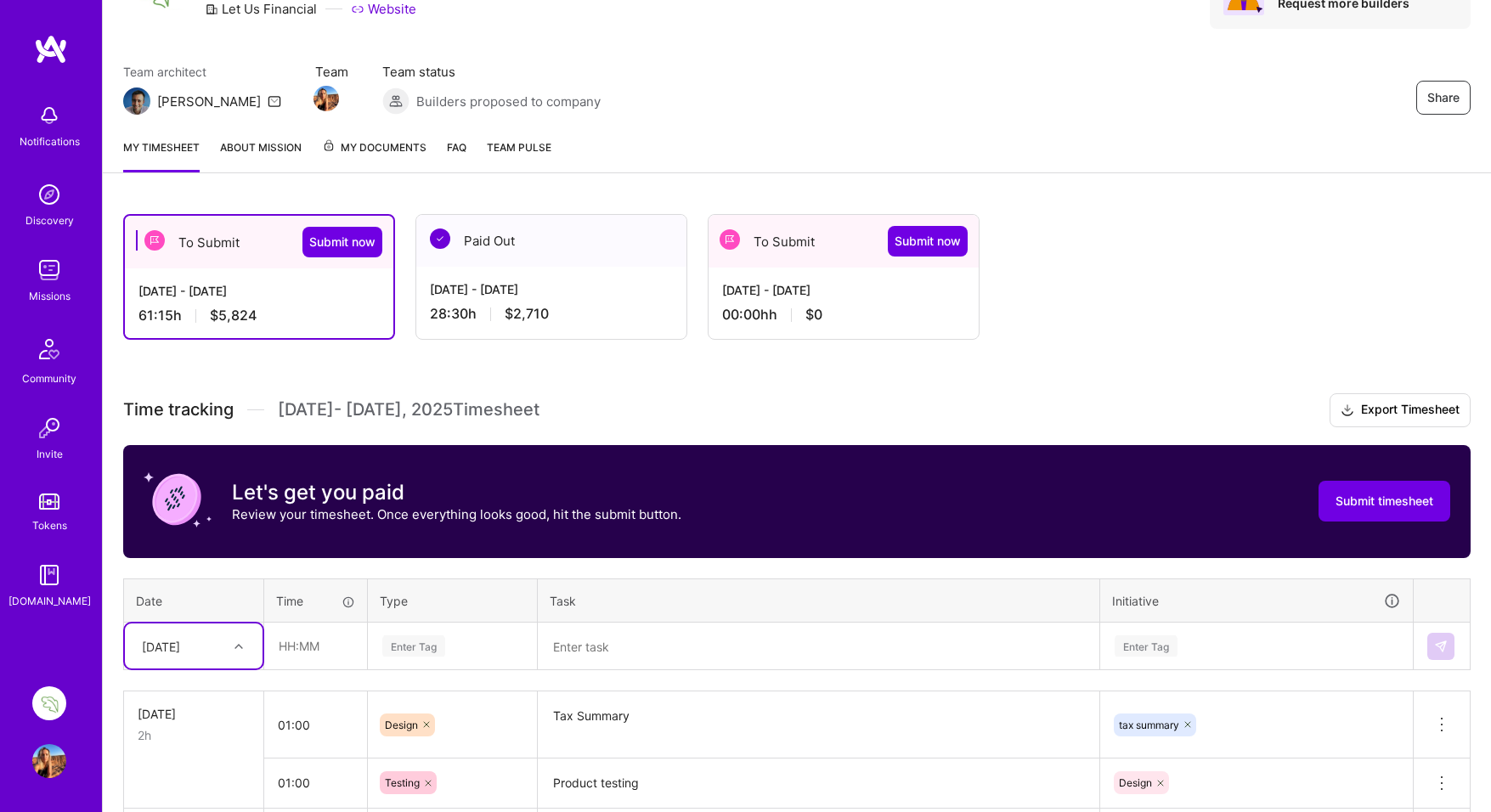
scroll to position [103, 0]
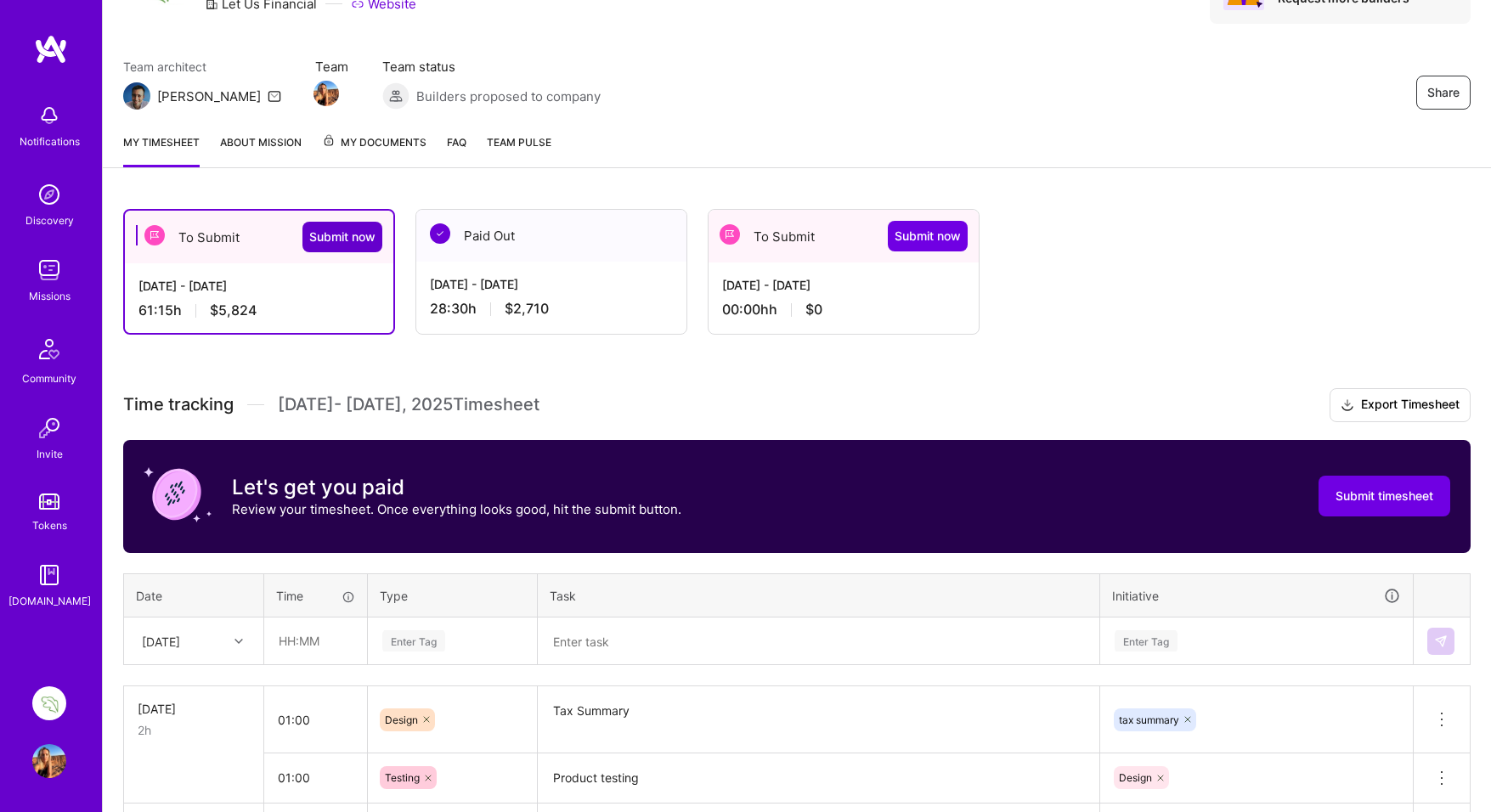
click at [330, 233] on span "Submit now" at bounding box center [342, 237] width 66 height 17
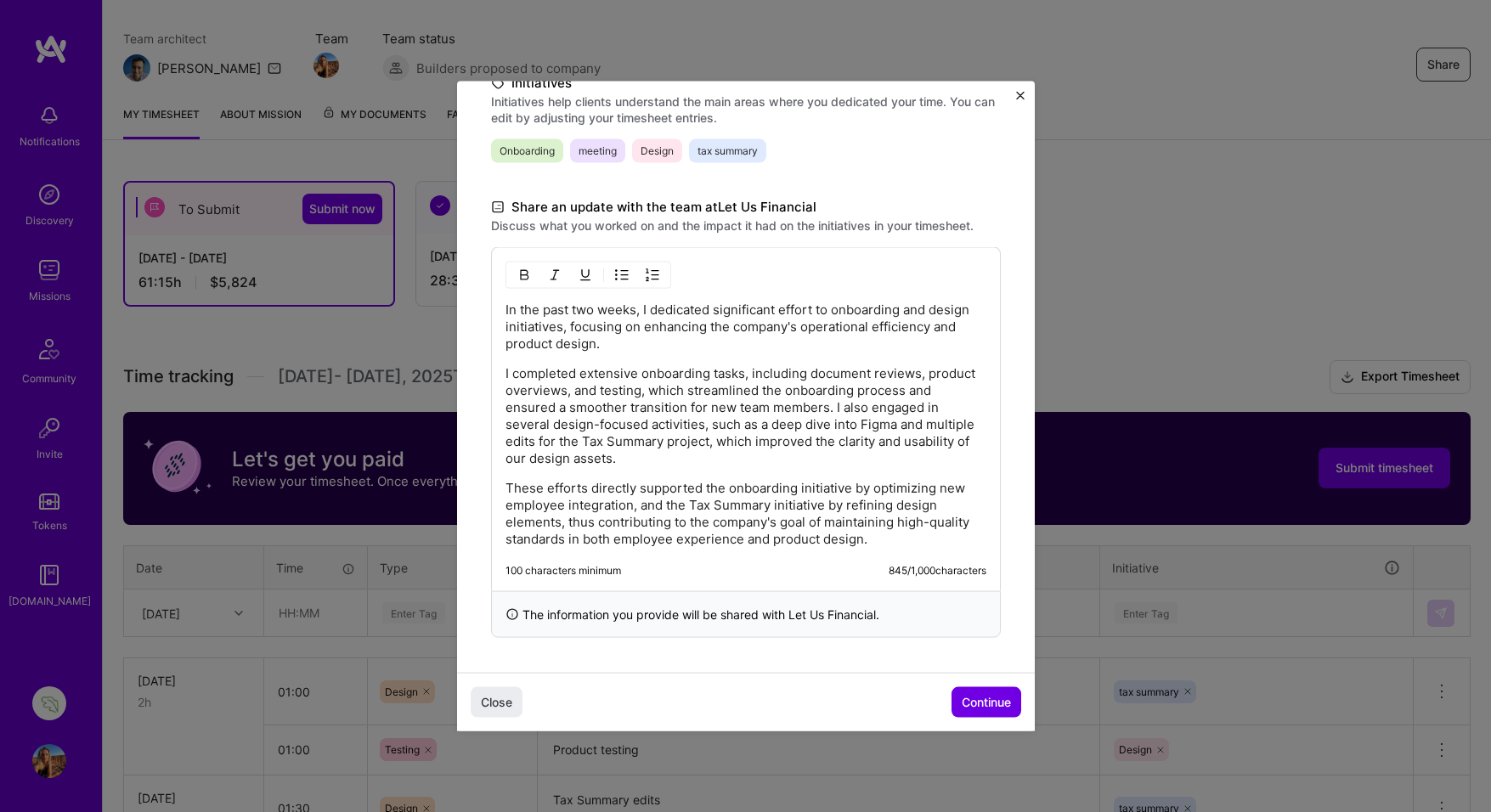
scroll to position [133, 0]
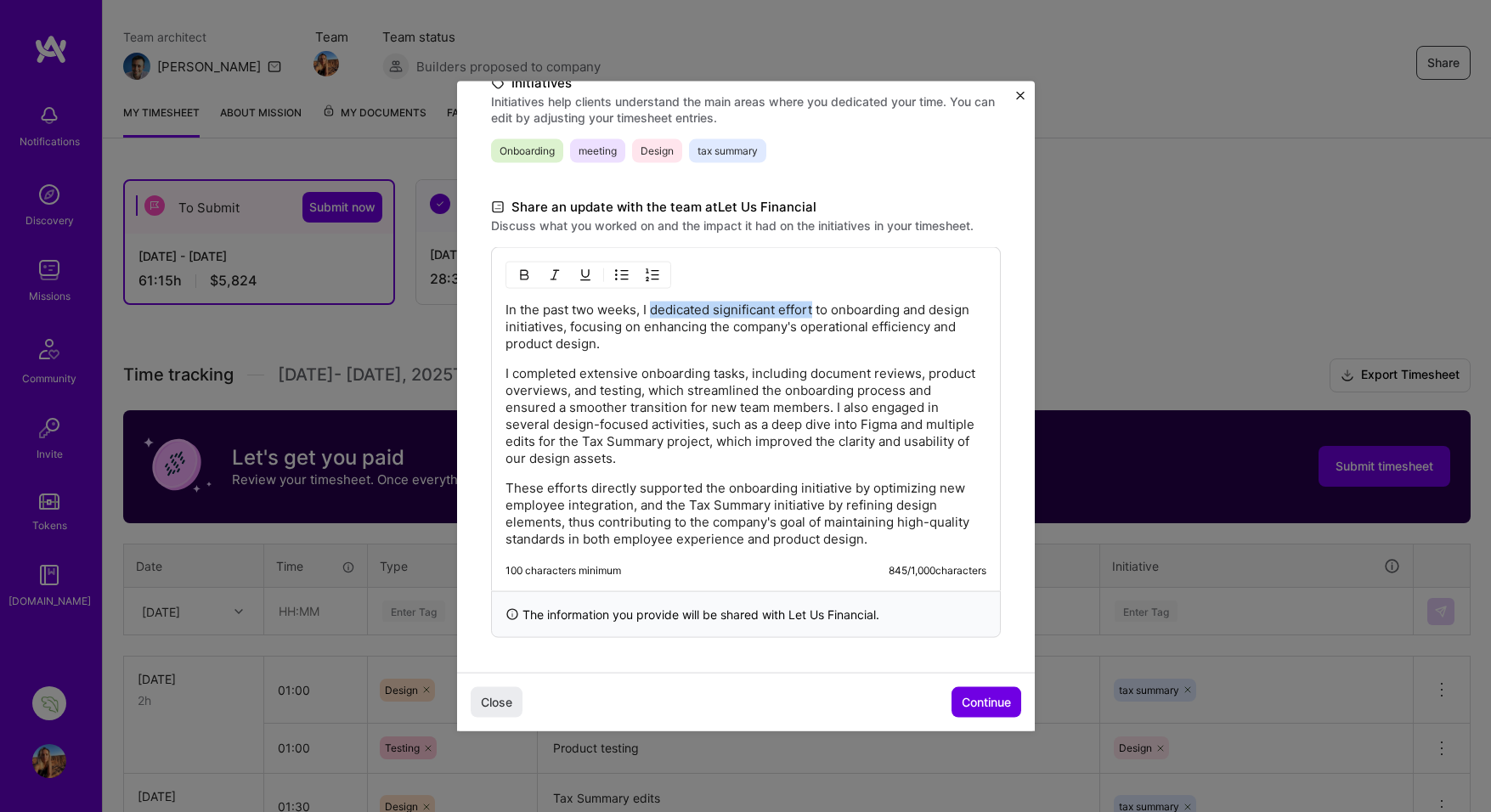
drag, startPoint x: 813, startPoint y: 311, endPoint x: 655, endPoint y: 311, distance: 158.0
click at [655, 311] on p "In the past two weeks, I dedicated significant effort to onboarding and design …" at bounding box center [746, 327] width 481 height 51
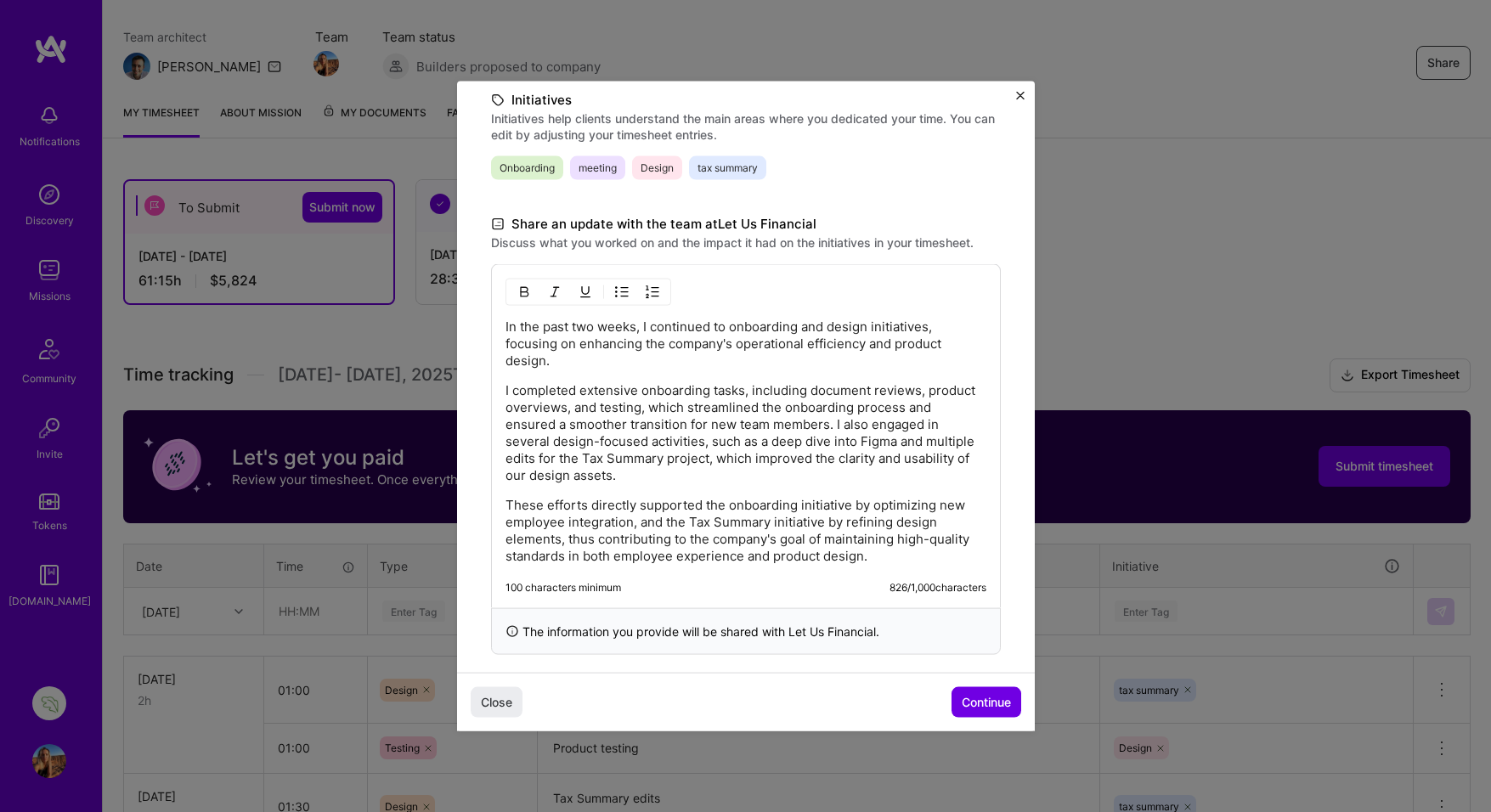
scroll to position [414, 0]
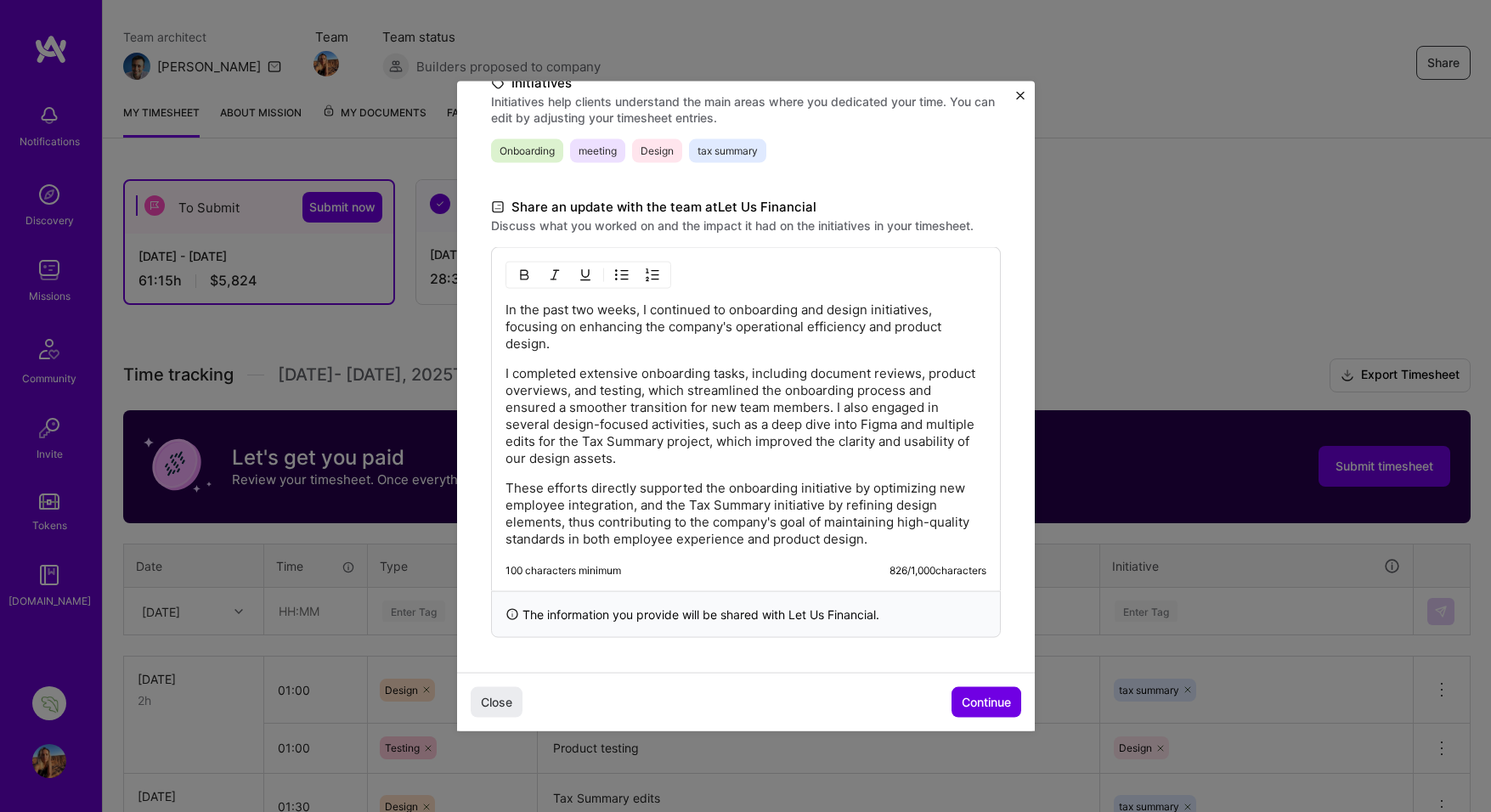
click at [798, 311] on p "In the past two weeks, I continued to onboarding and design initiatives, focusi…" at bounding box center [746, 327] width 481 height 51
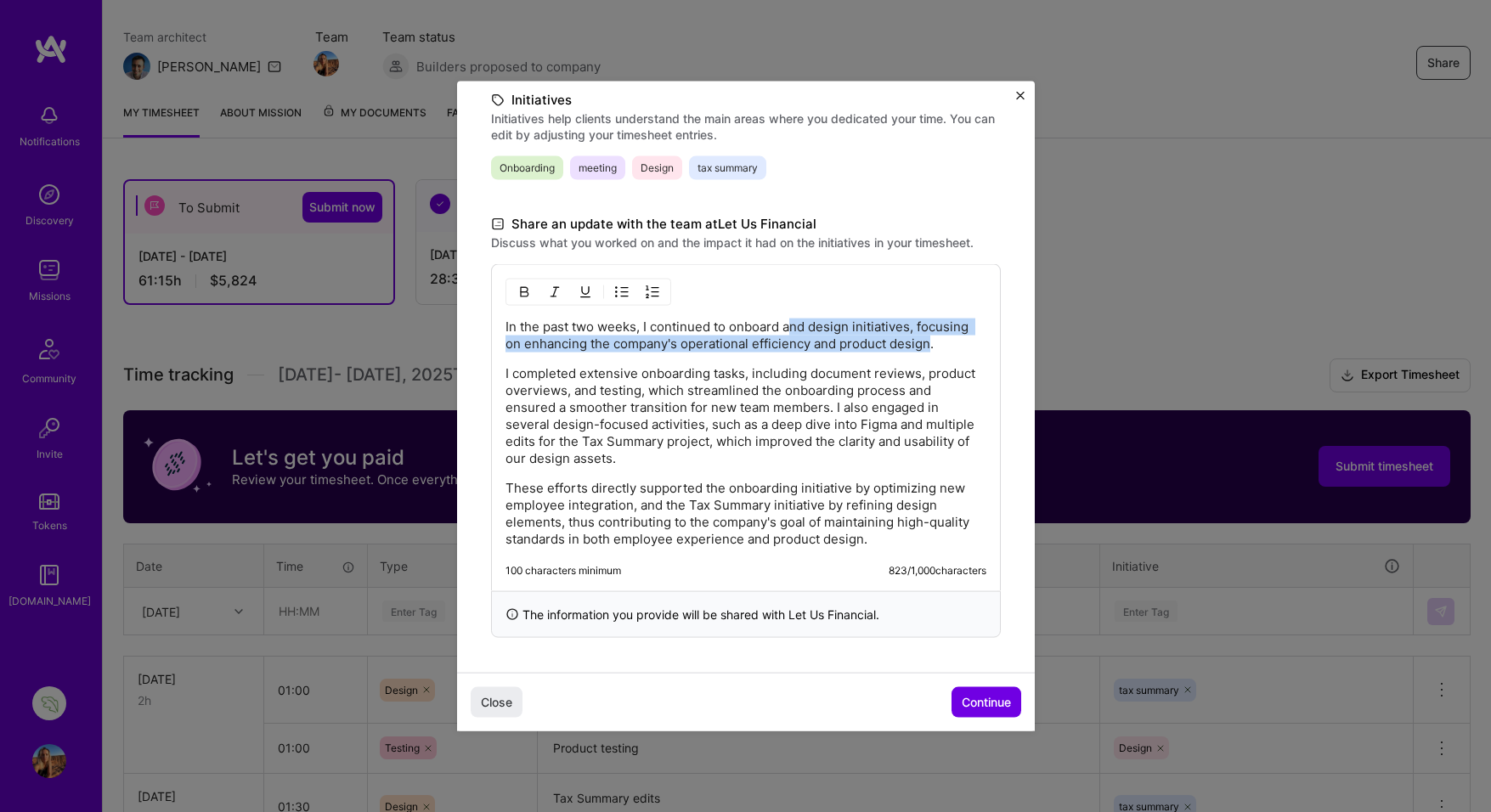
drag, startPoint x: 930, startPoint y: 340, endPoint x: 789, endPoint y: 328, distance: 141.5
click at [789, 328] on p "In the past two weeks, I continued to onboard and design initiatives, focusing …" at bounding box center [746, 336] width 481 height 34
drag, startPoint x: 513, startPoint y: 372, endPoint x: 787, endPoint y: 322, distance: 278.5
click at [787, 322] on div "In the past two weeks, I continued to onboard and design initiatives, focusing …" at bounding box center [746, 434] width 481 height 229
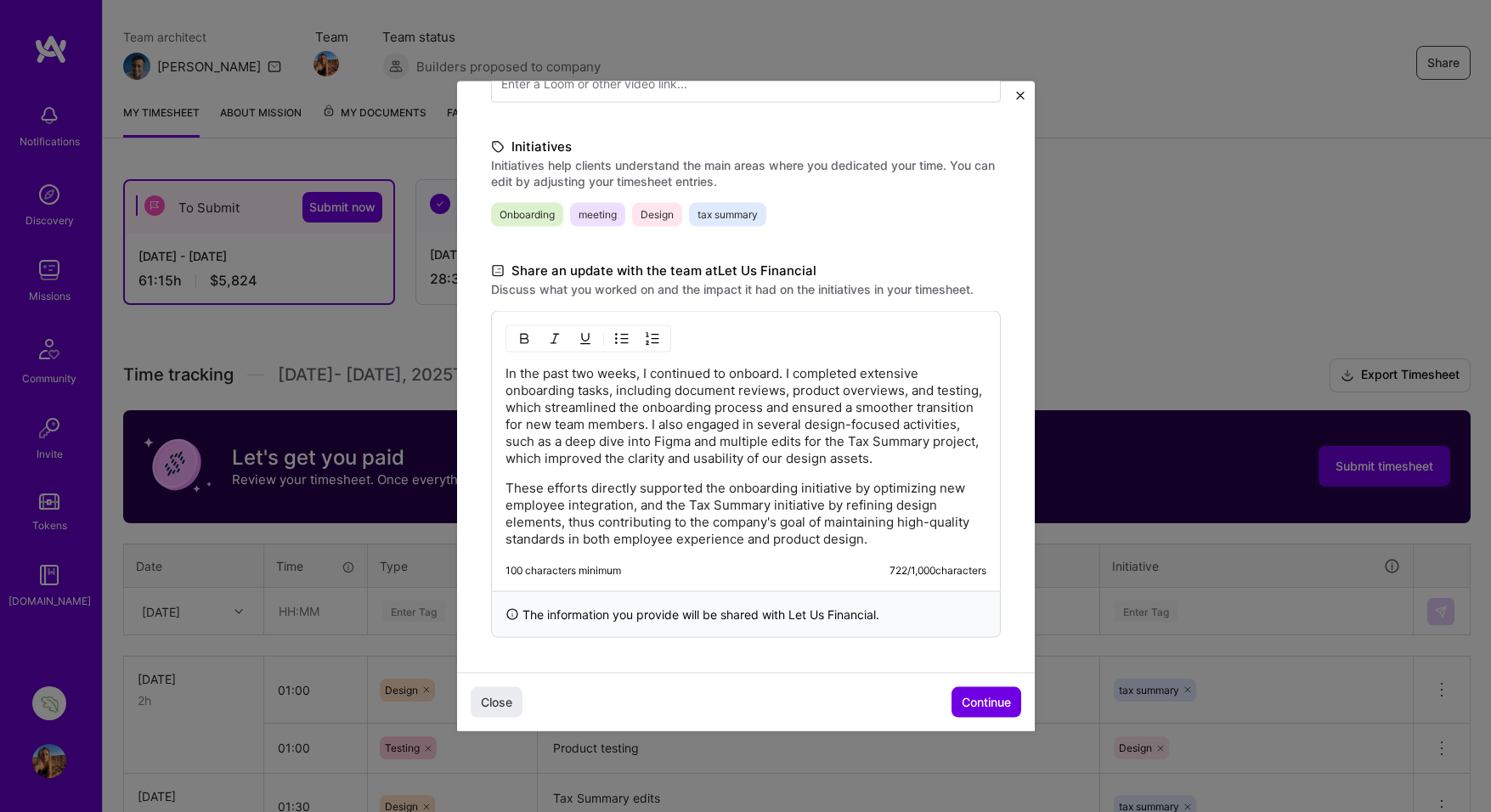
click at [781, 375] on p "In the past two weeks, I continued to onboard. I completed extensive onboarding…" at bounding box center [746, 416] width 481 height 102
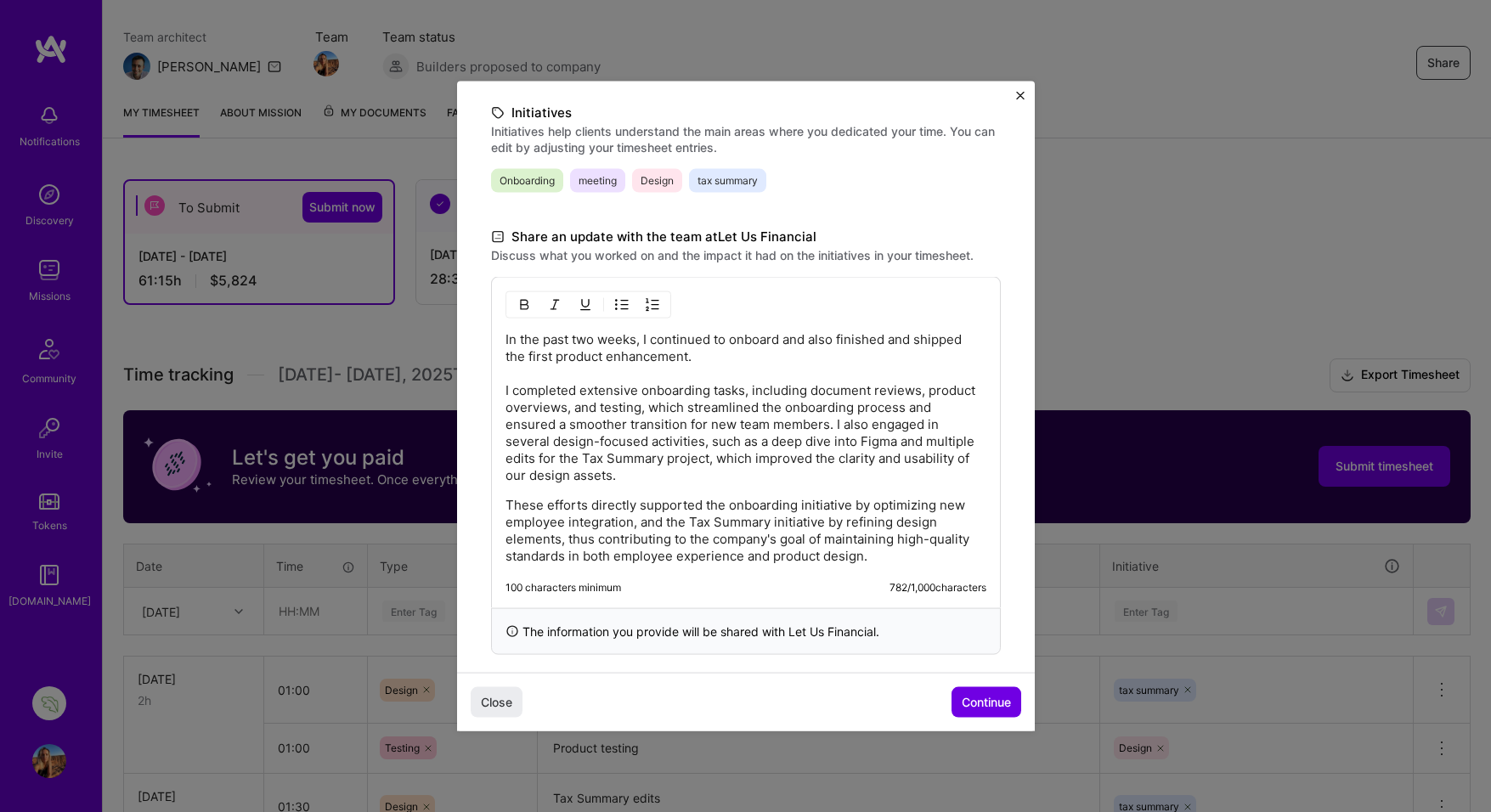
scroll to position [401, 0]
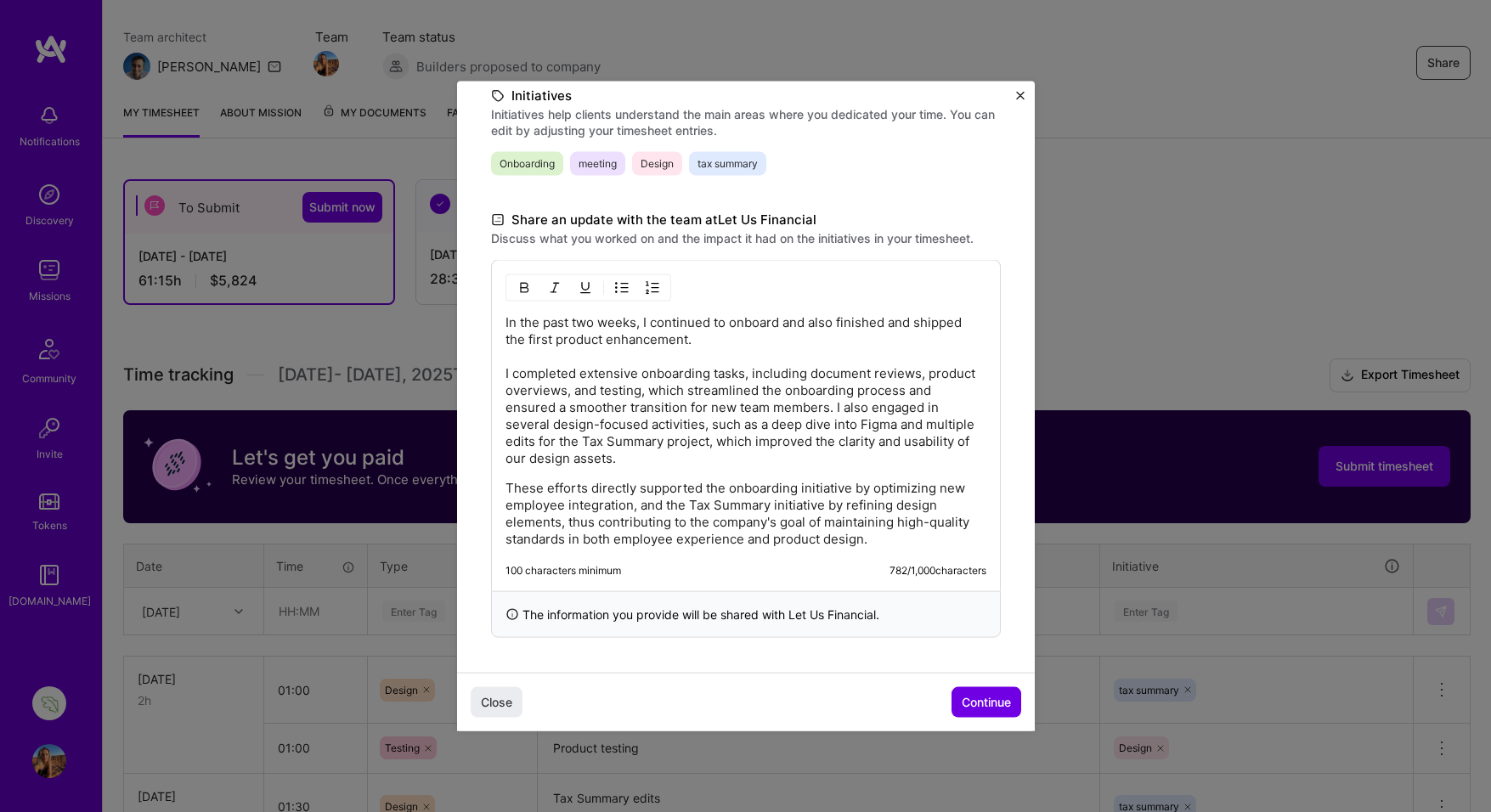
click at [571, 391] on p "In the past two weeks, I continued to onboard and also finished and shipped the…" at bounding box center [746, 391] width 481 height 153
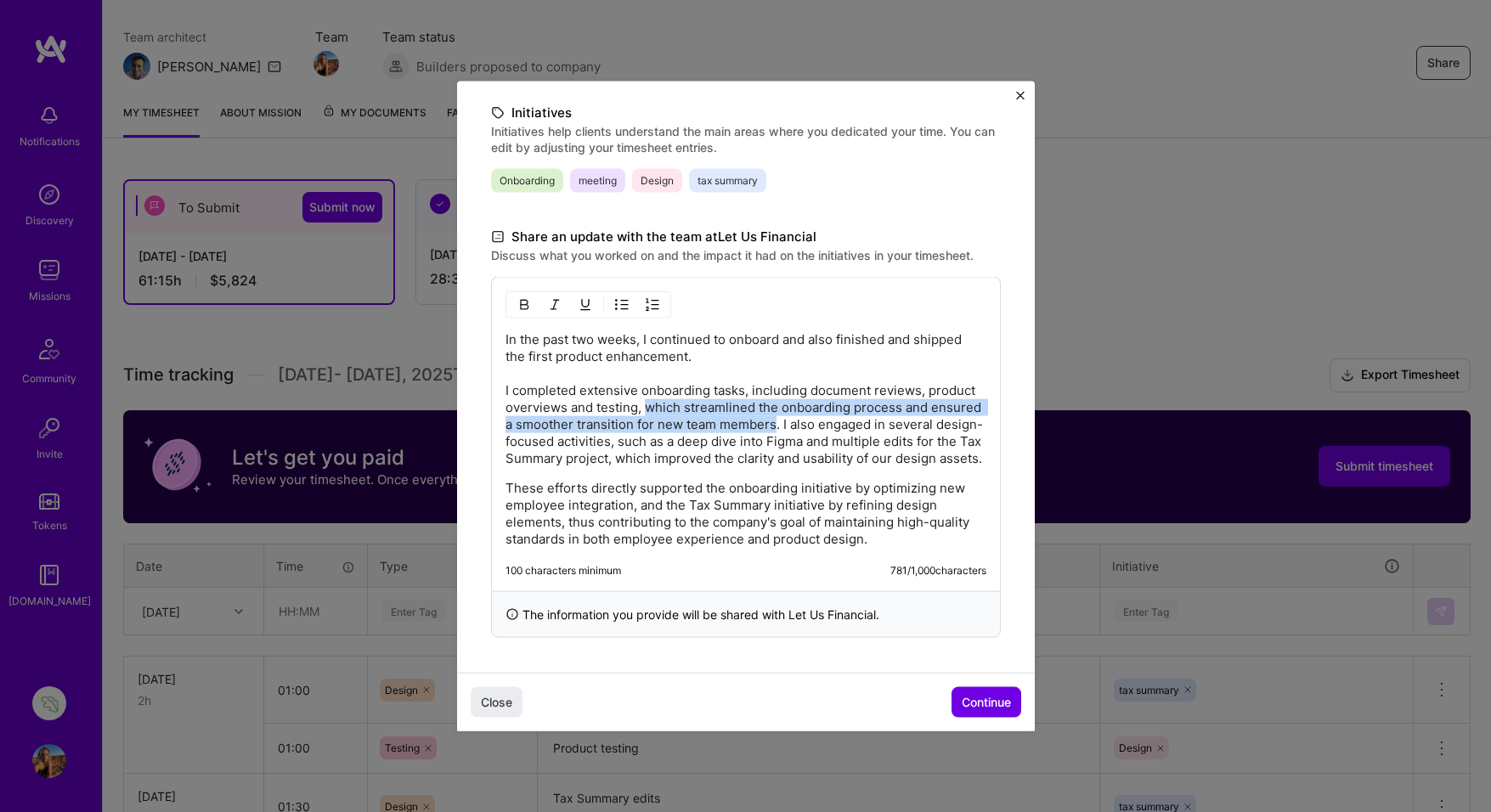
drag, startPoint x: 776, startPoint y: 407, endPoint x: 654, endPoint y: 389, distance: 123.3
click at [649, 389] on p "In the past two weeks, I continued to onboard and also finished and shipped the…" at bounding box center [746, 399] width 481 height 136
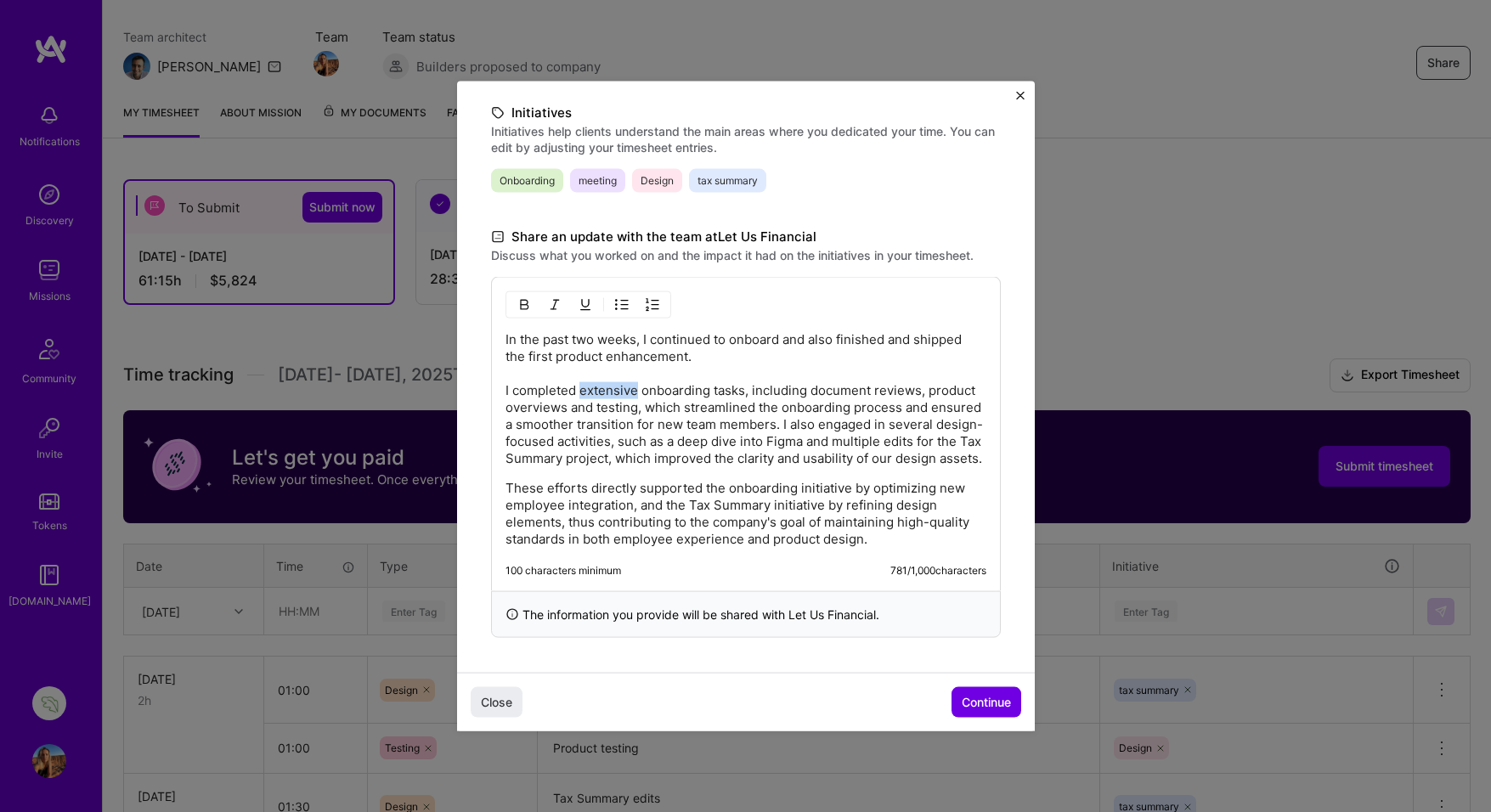
drag, startPoint x: 637, startPoint y: 372, endPoint x: 583, endPoint y: 373, distance: 54.0
click at [583, 373] on p "In the past two weeks, I continued to onboard and also finished and shipped the…" at bounding box center [746, 399] width 481 height 136
click at [567, 392] on p "In the past two weeks, I continued to onboard and also finished and shipped the…" at bounding box center [746, 399] width 481 height 136
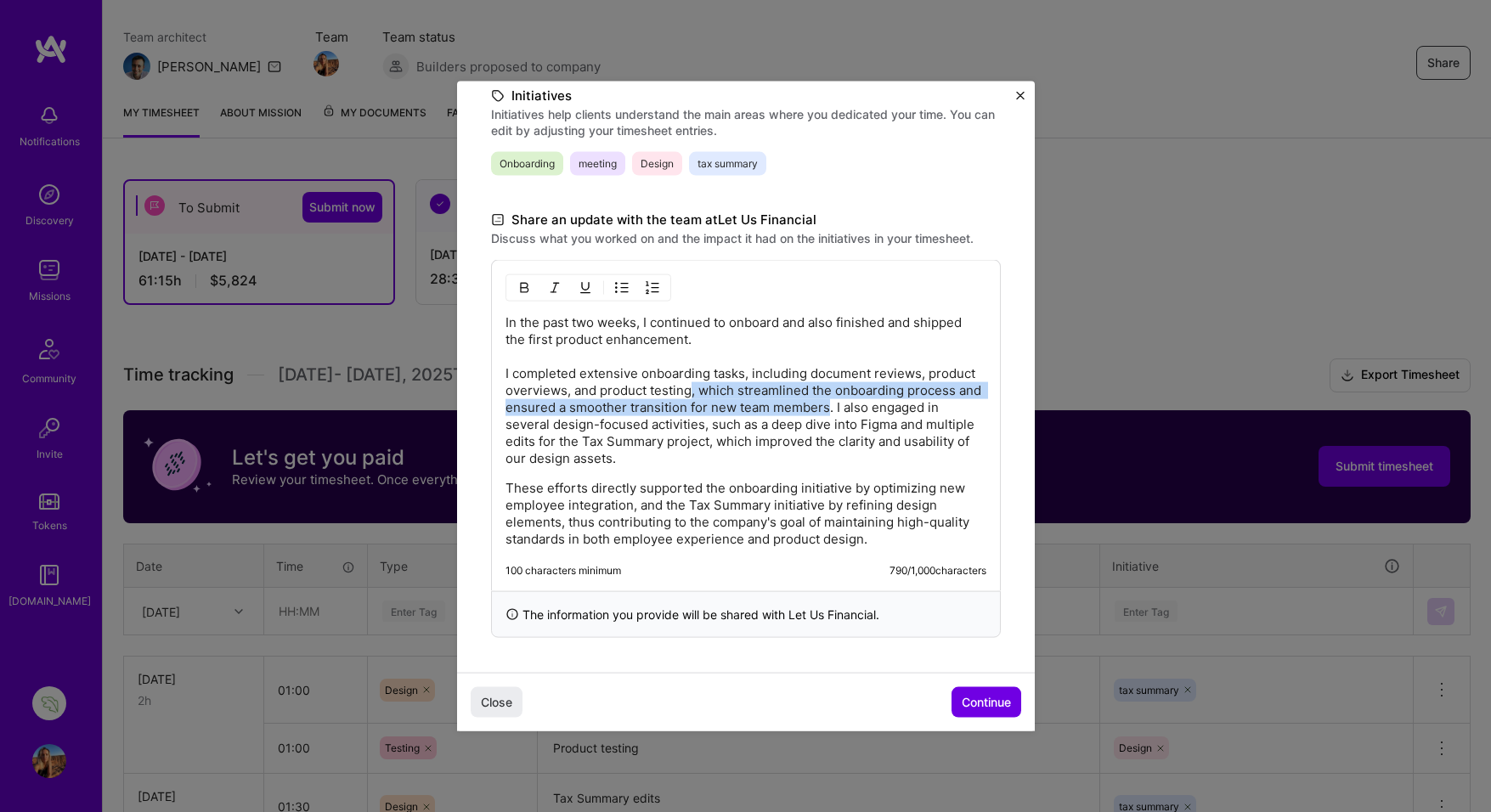
drag, startPoint x: 692, startPoint y: 389, endPoint x: 829, endPoint y: 406, distance: 138.1
click at [829, 406] on p "In the past two weeks, I continued to onboard and also finished and shipped the…" at bounding box center [746, 391] width 481 height 153
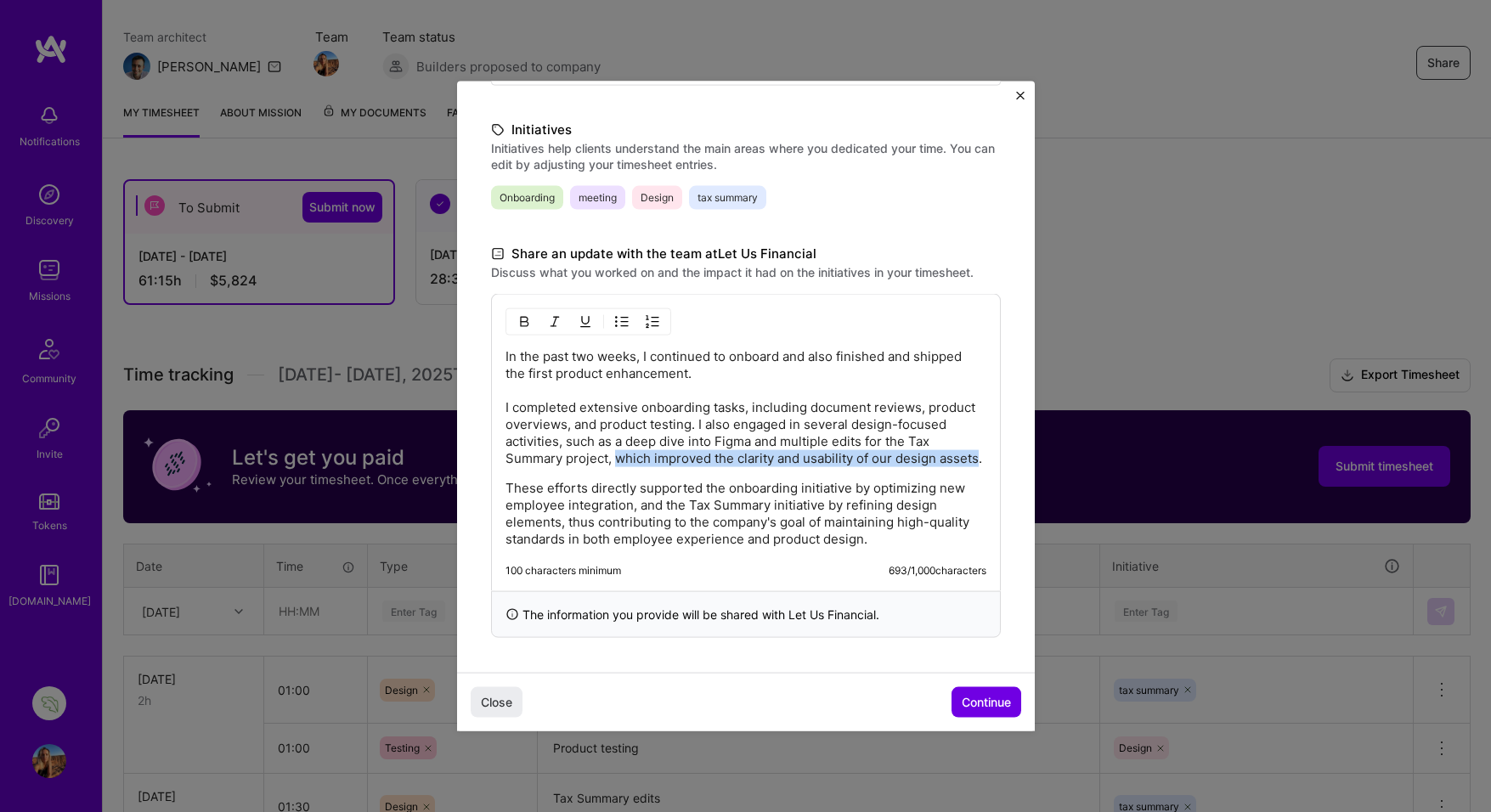
drag, startPoint x: 978, startPoint y: 458, endPoint x: 621, endPoint y: 461, distance: 357.0
click at [621, 461] on p "In the past two weeks, I continued to onboard and also finished and shipped the…" at bounding box center [746, 408] width 481 height 119
drag, startPoint x: 784, startPoint y: 424, endPoint x: 735, endPoint y: 423, distance: 49.0
click at [735, 423] on p "In the past two weeks, I continued to onboard and also finished and shipped the…" at bounding box center [746, 408] width 481 height 119
drag, startPoint x: 551, startPoint y: 443, endPoint x: 505, endPoint y: 443, distance: 46.0
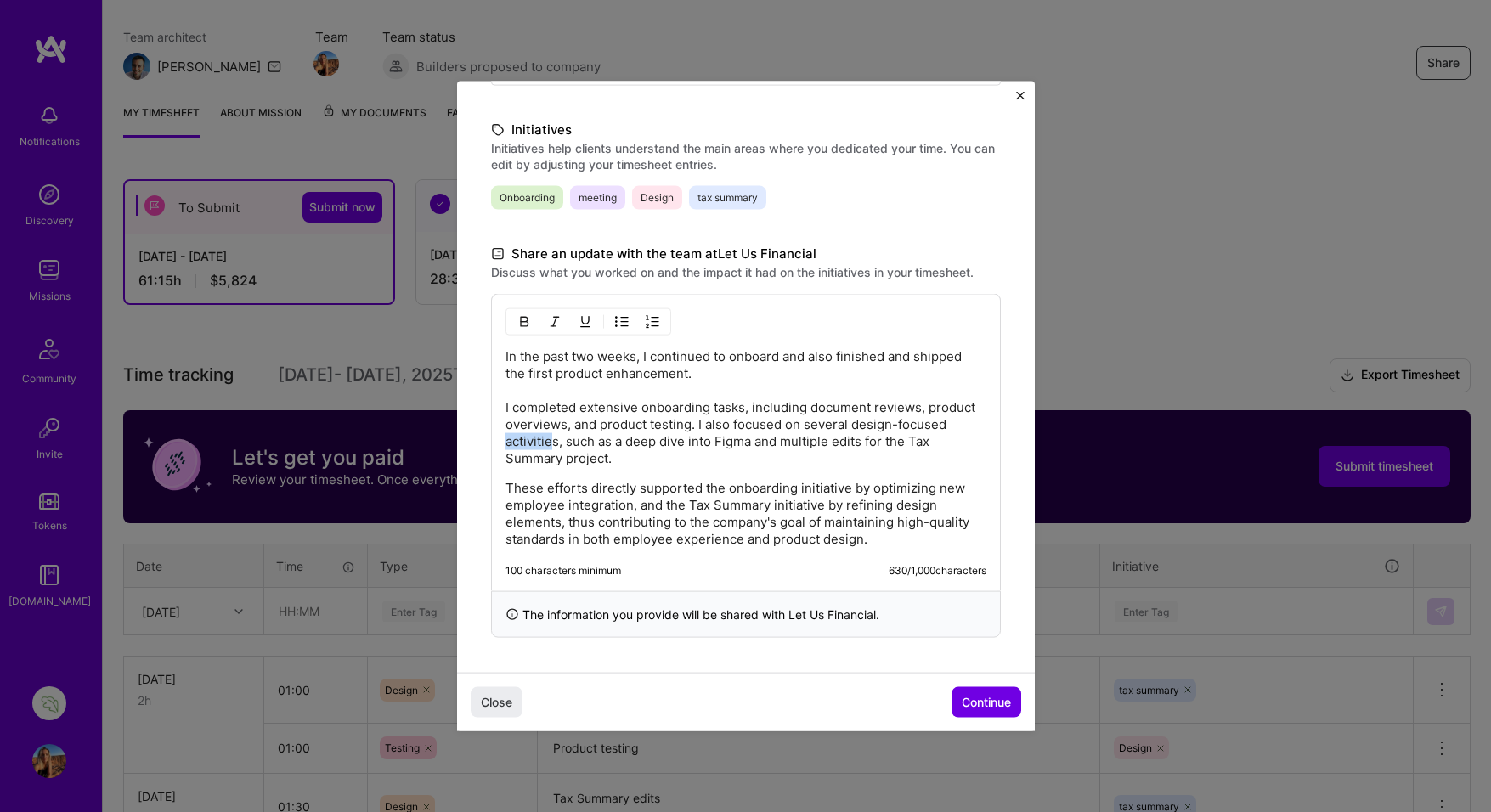
click at [505, 443] on p "In the past two weeks, I continued to onboard and also finished and shipped the…" at bounding box center [746, 408] width 481 height 119
drag, startPoint x: 743, startPoint y: 406, endPoint x: 707, endPoint y: 406, distance: 36.0
click at [706, 406] on p "In the past two weeks, I continued to onboard and also finished and shipped the…" at bounding box center [746, 408] width 481 height 119
click at [889, 354] on p "In the past two weeks, I continued to onboard and also finished and shipped the…" at bounding box center [746, 408] width 481 height 119
click at [968, 356] on p "In the past two weeks, I continued to onboard and also finished (and shipped th…" at bounding box center [746, 408] width 481 height 119
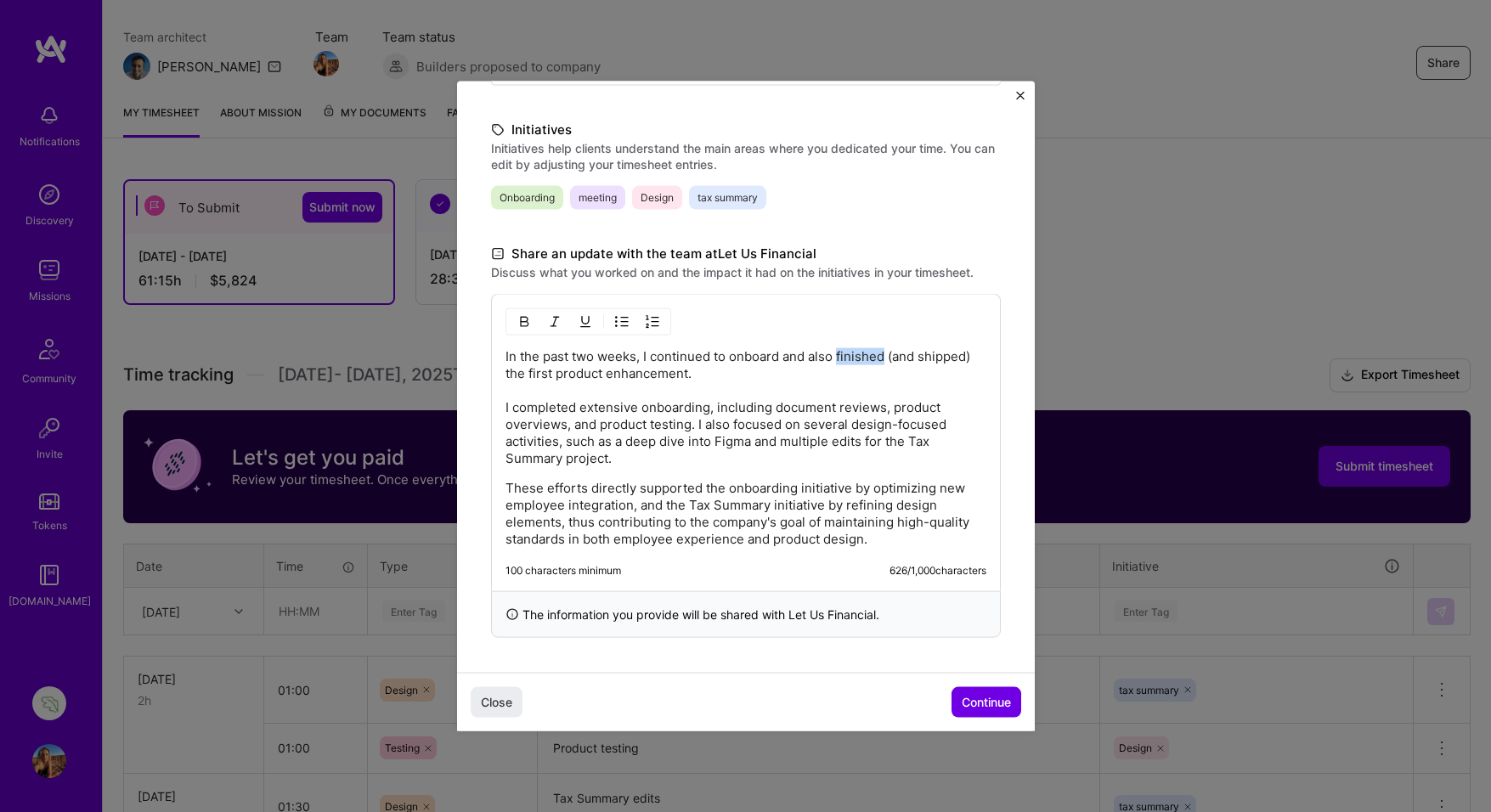
drag, startPoint x: 885, startPoint y: 354, endPoint x: 839, endPoint y: 354, distance: 46.0
click at [839, 354] on p "In the past two weeks, I continued to onboard and also finished (and shipped) t…" at bounding box center [746, 408] width 481 height 119
drag, startPoint x: 780, startPoint y: 423, endPoint x: 734, endPoint y: 427, distance: 46.2
click at [734, 427] on p "In the past two weeks, I continued to onboard and also designed (and shipped) t…" at bounding box center [746, 408] width 481 height 119
drag, startPoint x: 898, startPoint y: 424, endPoint x: 946, endPoint y: 421, distance: 48.1
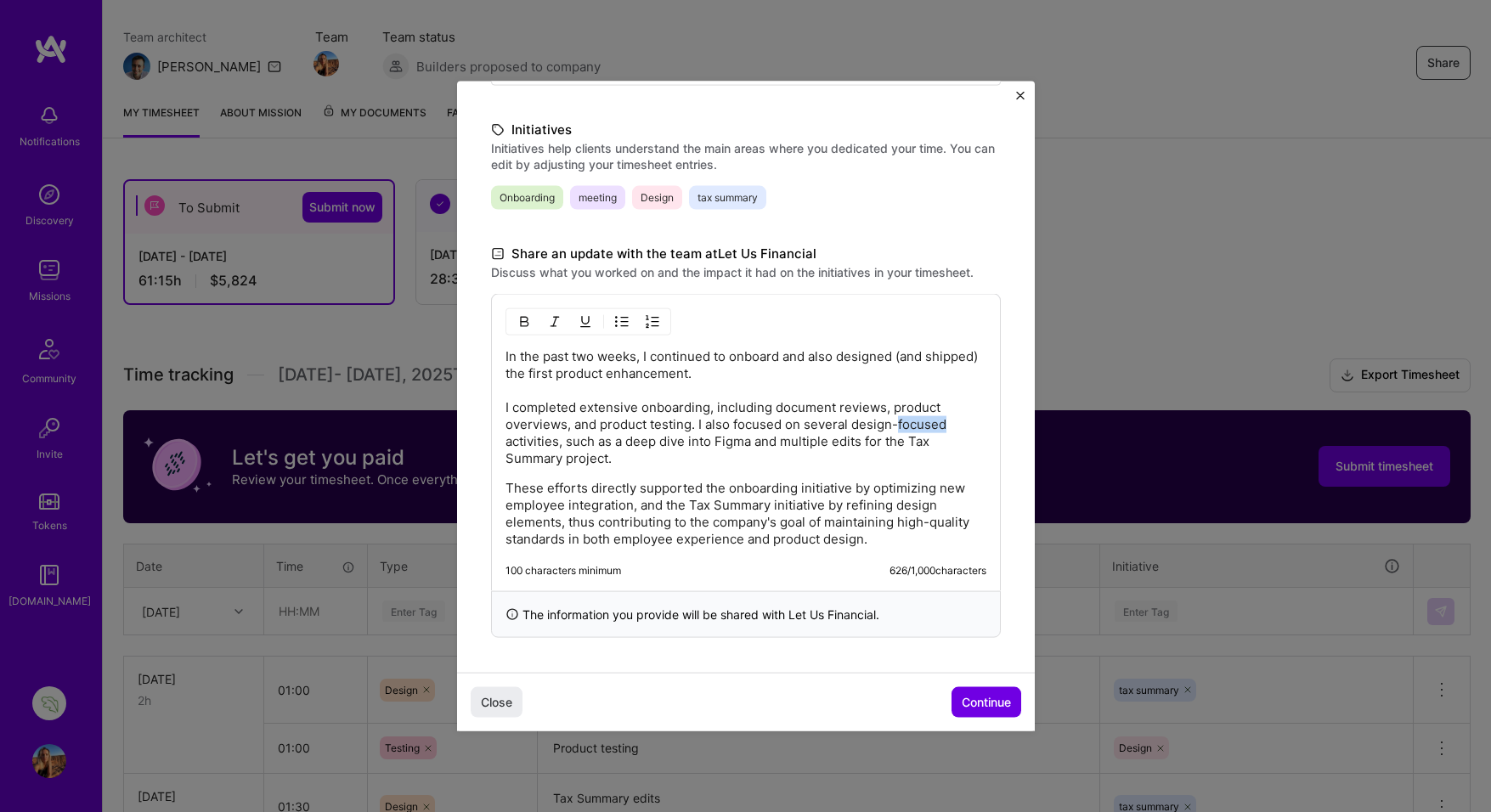
click at [946, 421] on p "In the past two weeks, I continued to onboard and also designed (and shipped) t…" at bounding box center [746, 408] width 481 height 119
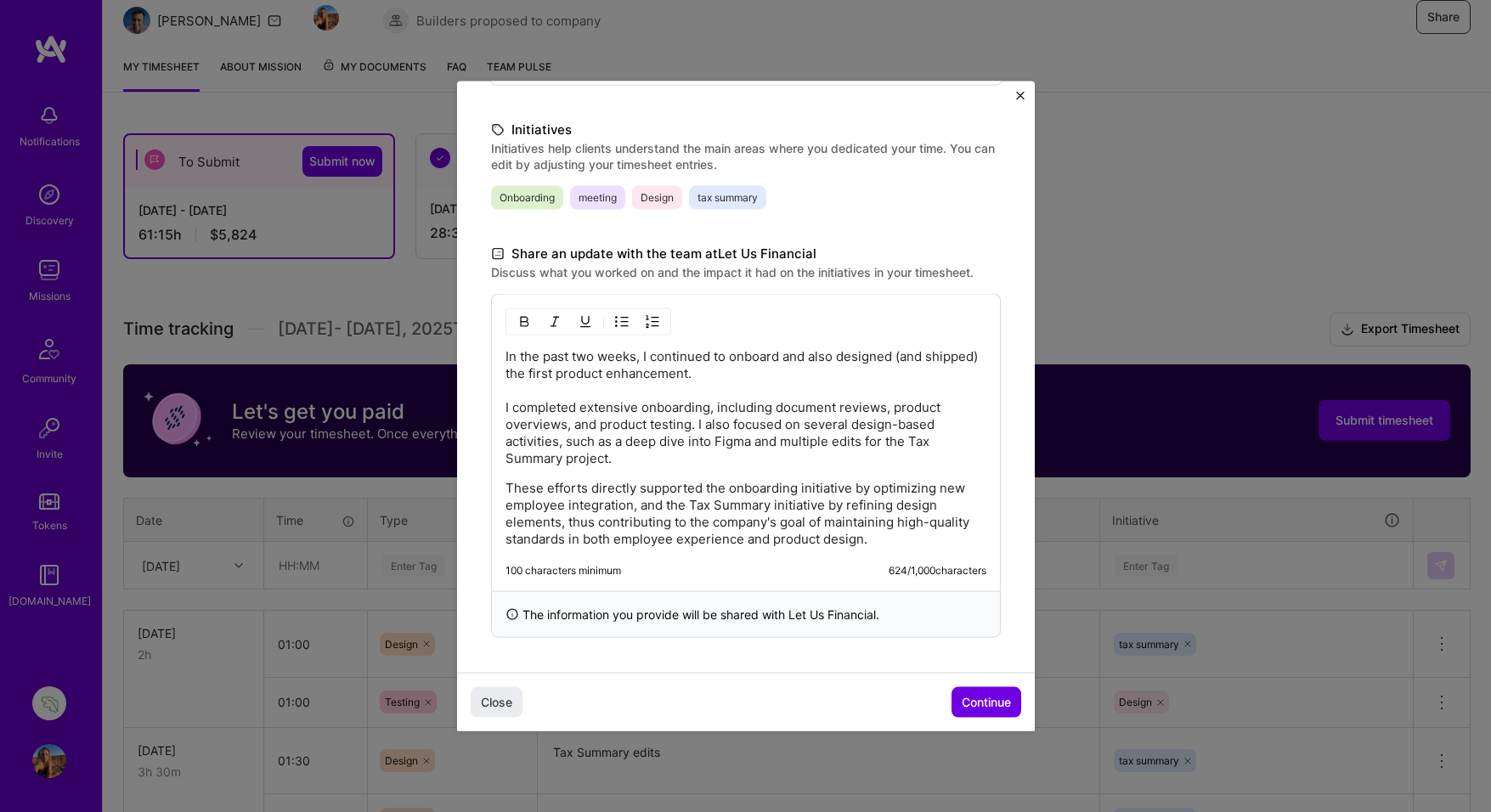
scroll to position [187, 0]
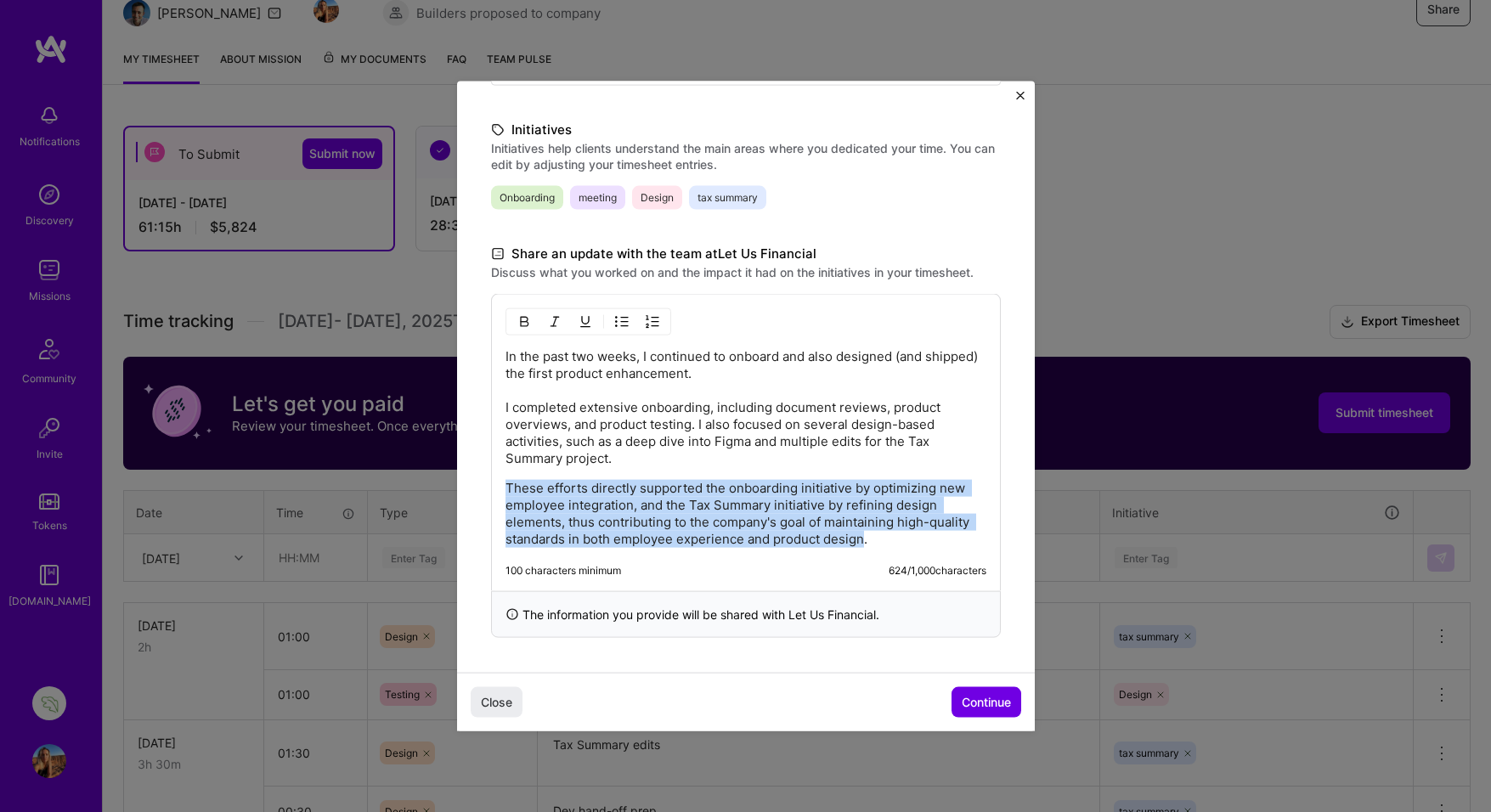
drag, startPoint x: 861, startPoint y: 540, endPoint x: 474, endPoint y: 479, distance: 391.8
click at [474, 479] on div "Demo day Take a moment to reflect on what you've built over the last two weeks …" at bounding box center [746, 193] width 578 height 957
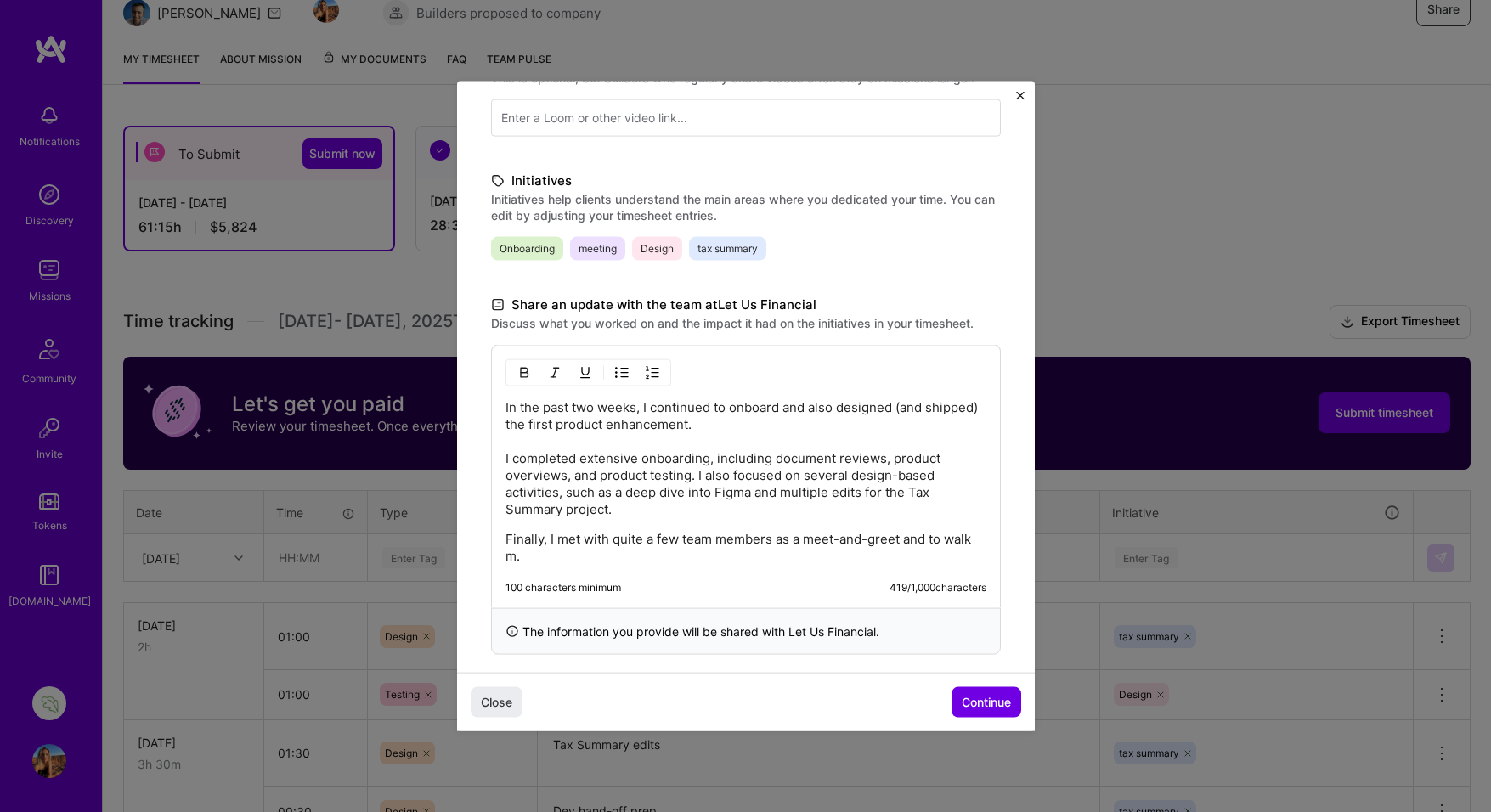
scroll to position [333, 0]
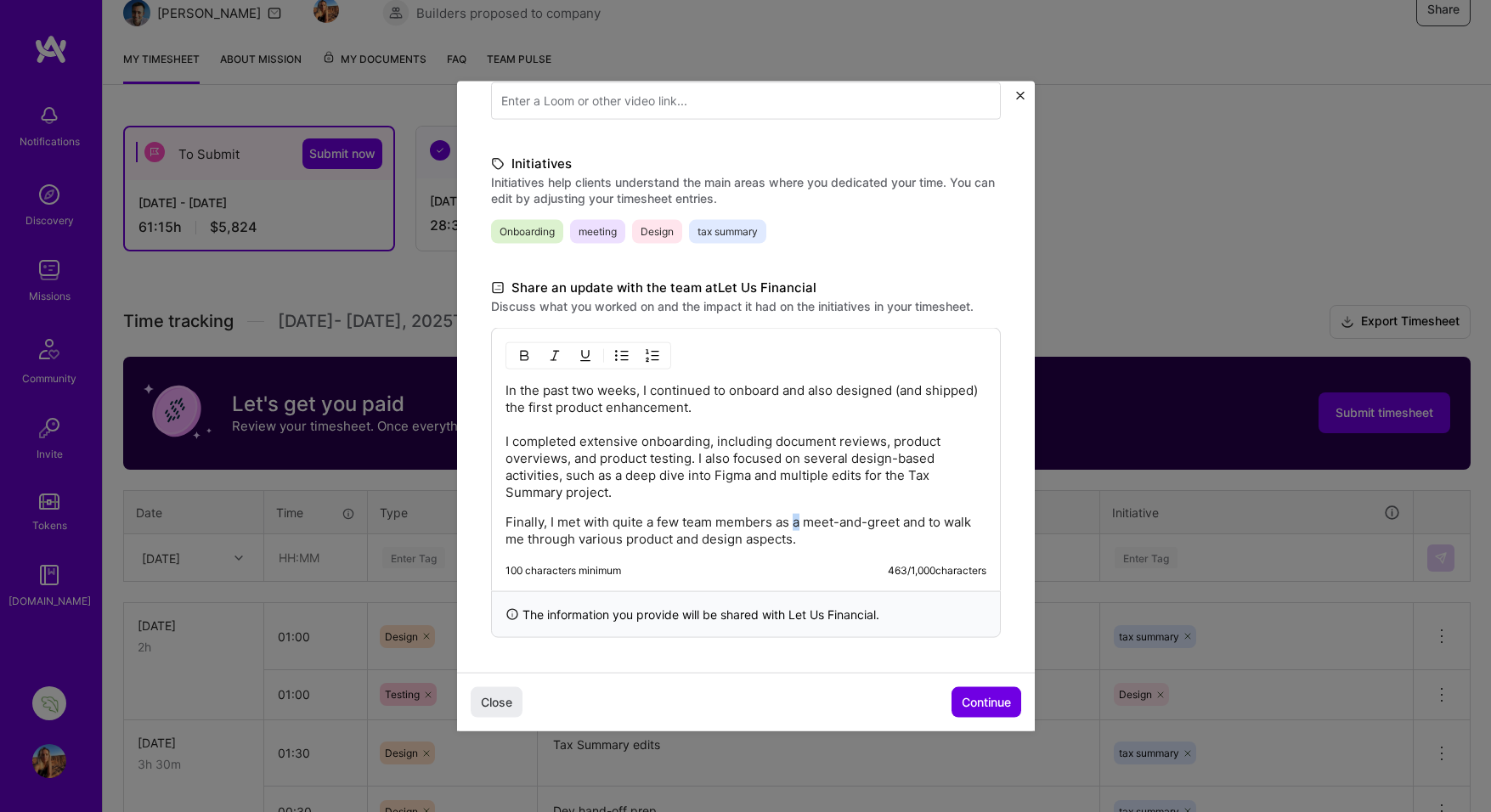
click at [797, 523] on p "Finally, I met with quite a few team members as a meet-and-greet and to walk me…" at bounding box center [746, 530] width 481 height 34
drag, startPoint x: 514, startPoint y: 539, endPoint x: 963, endPoint y: 520, distance: 449.4
click at [963, 520] on p "Finally, I met with quite a few team members as the initial meet-and-greet and …" at bounding box center [746, 530] width 481 height 34
drag, startPoint x: 882, startPoint y: 539, endPoint x: 843, endPoint y: 542, distance: 39.1
click at [843, 542] on p "Finally, I met with quite a few team members as the initial meet-and-greet as w…" at bounding box center [746, 530] width 481 height 34
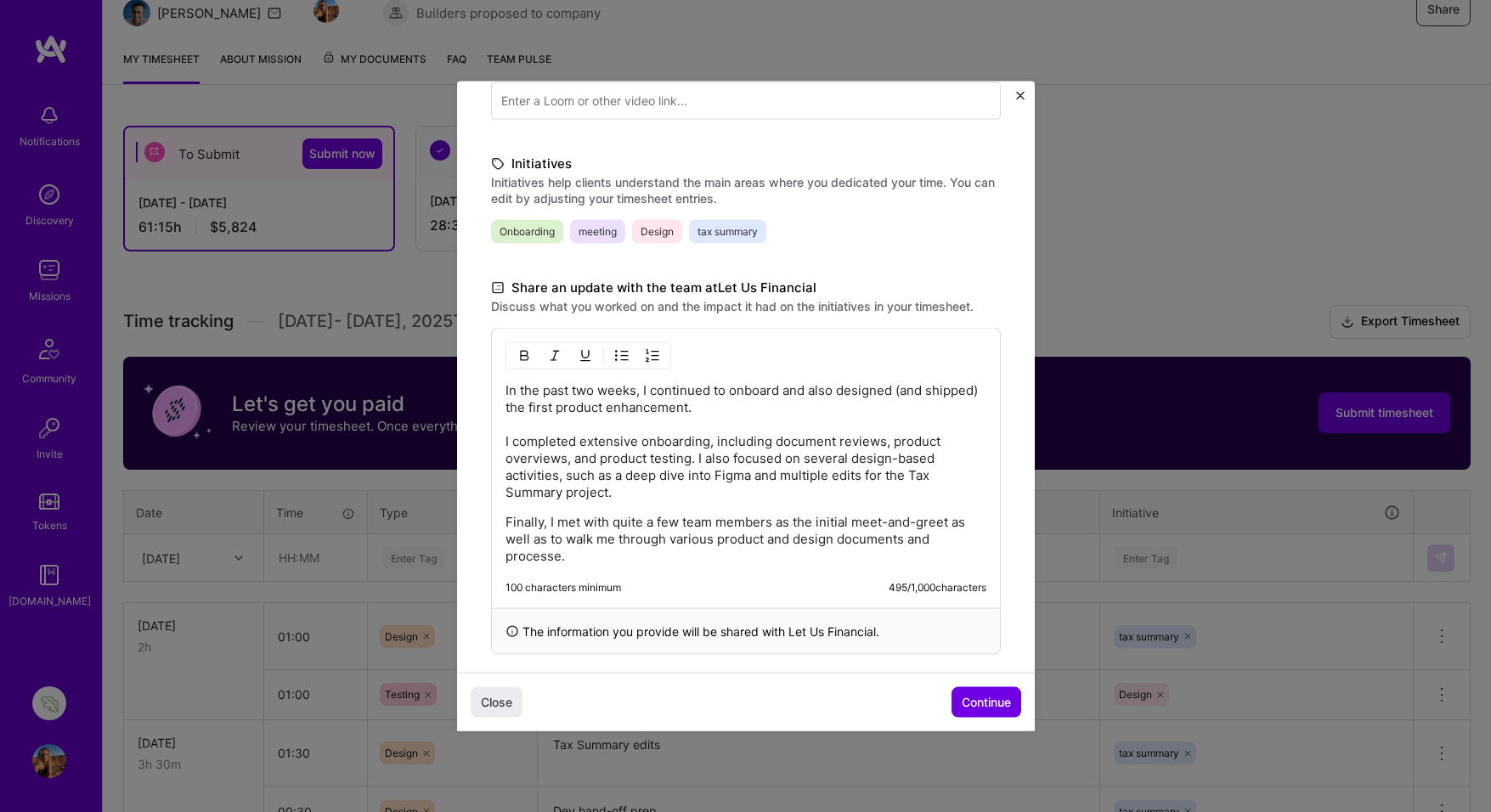
scroll to position [350, 0]
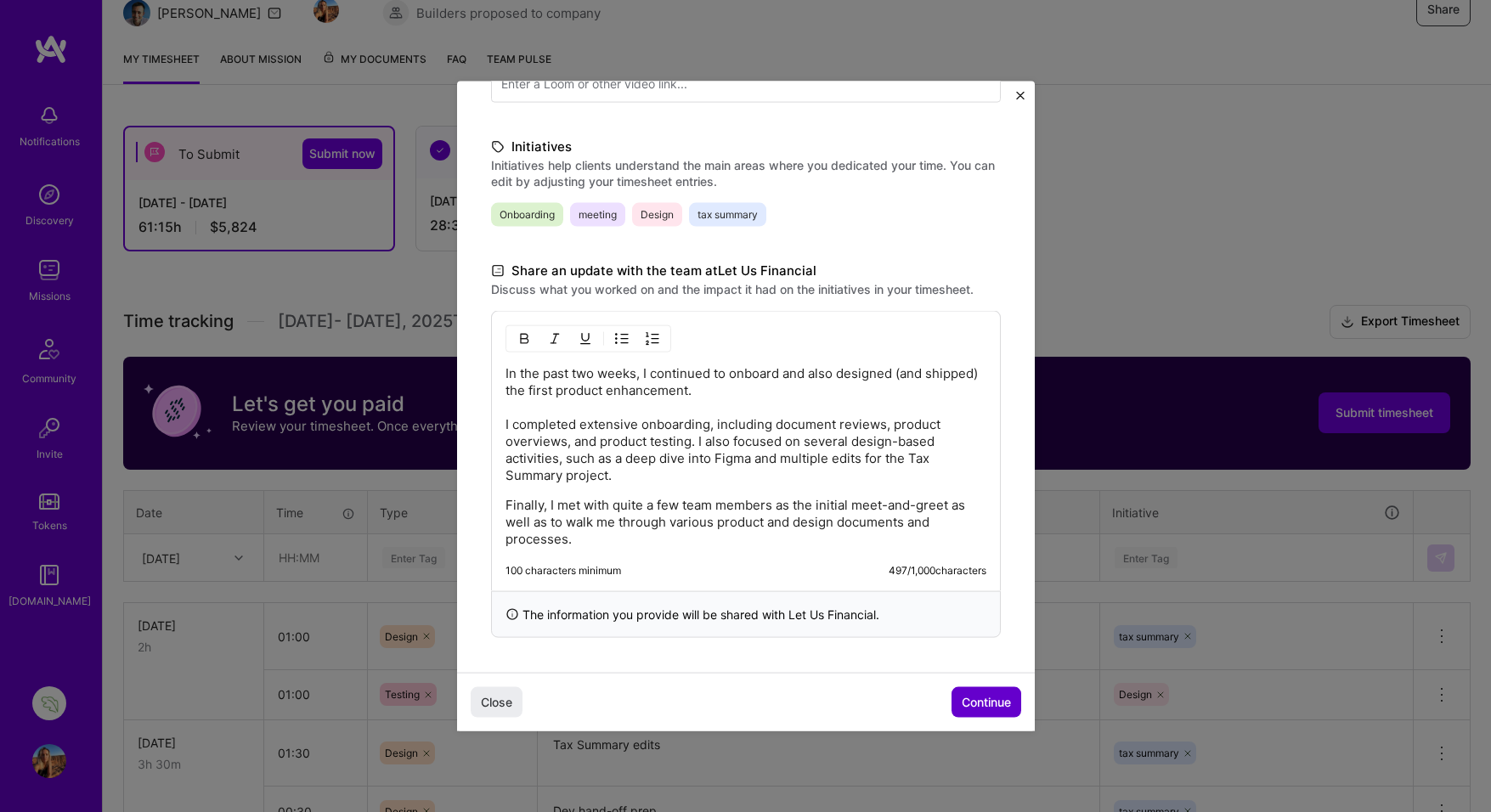
click at [978, 705] on span "Continue" at bounding box center [987, 702] width 49 height 17
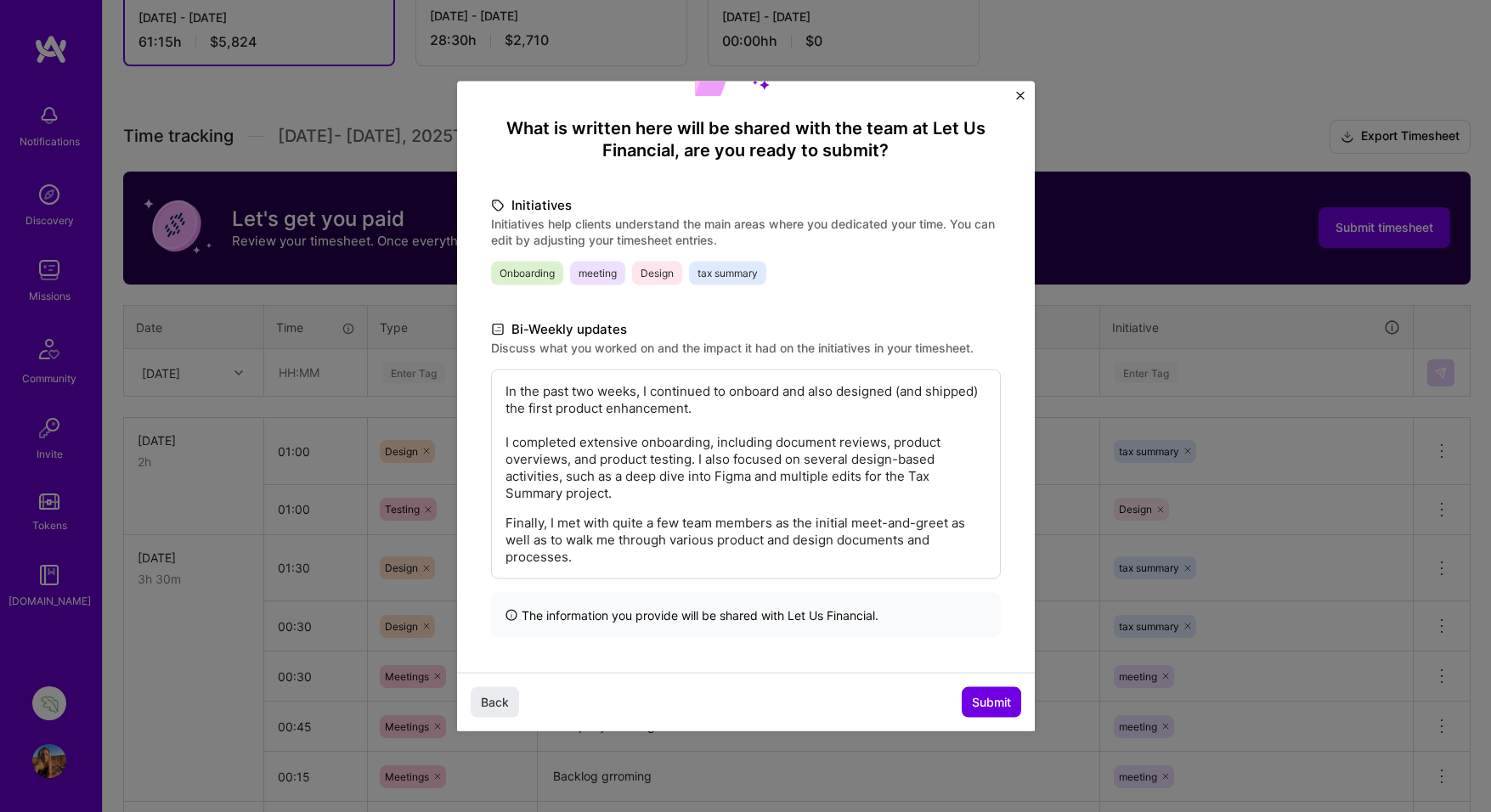
scroll to position [378, 0]
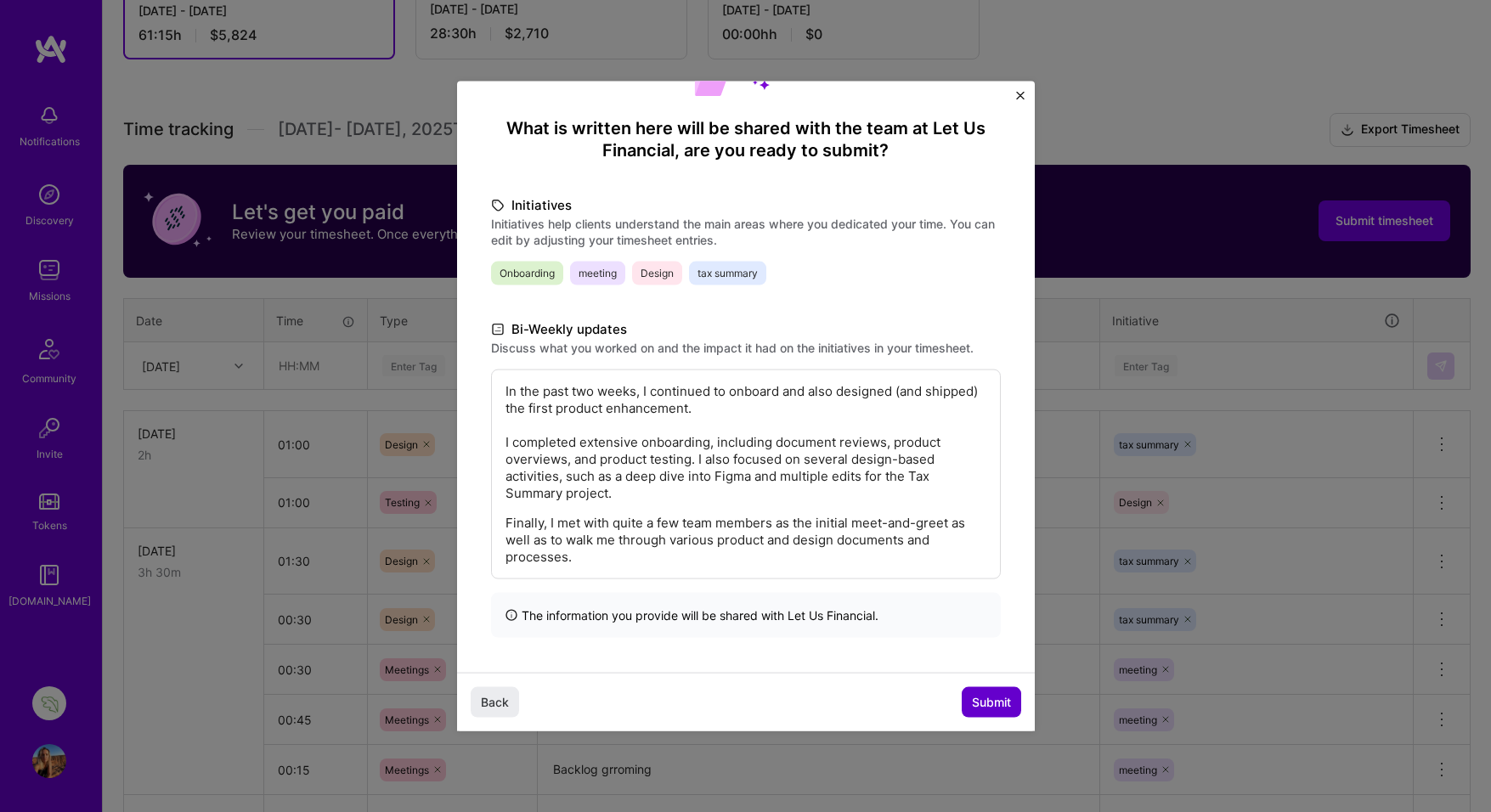
click at [987, 698] on span "Submit" at bounding box center [992, 702] width 39 height 17
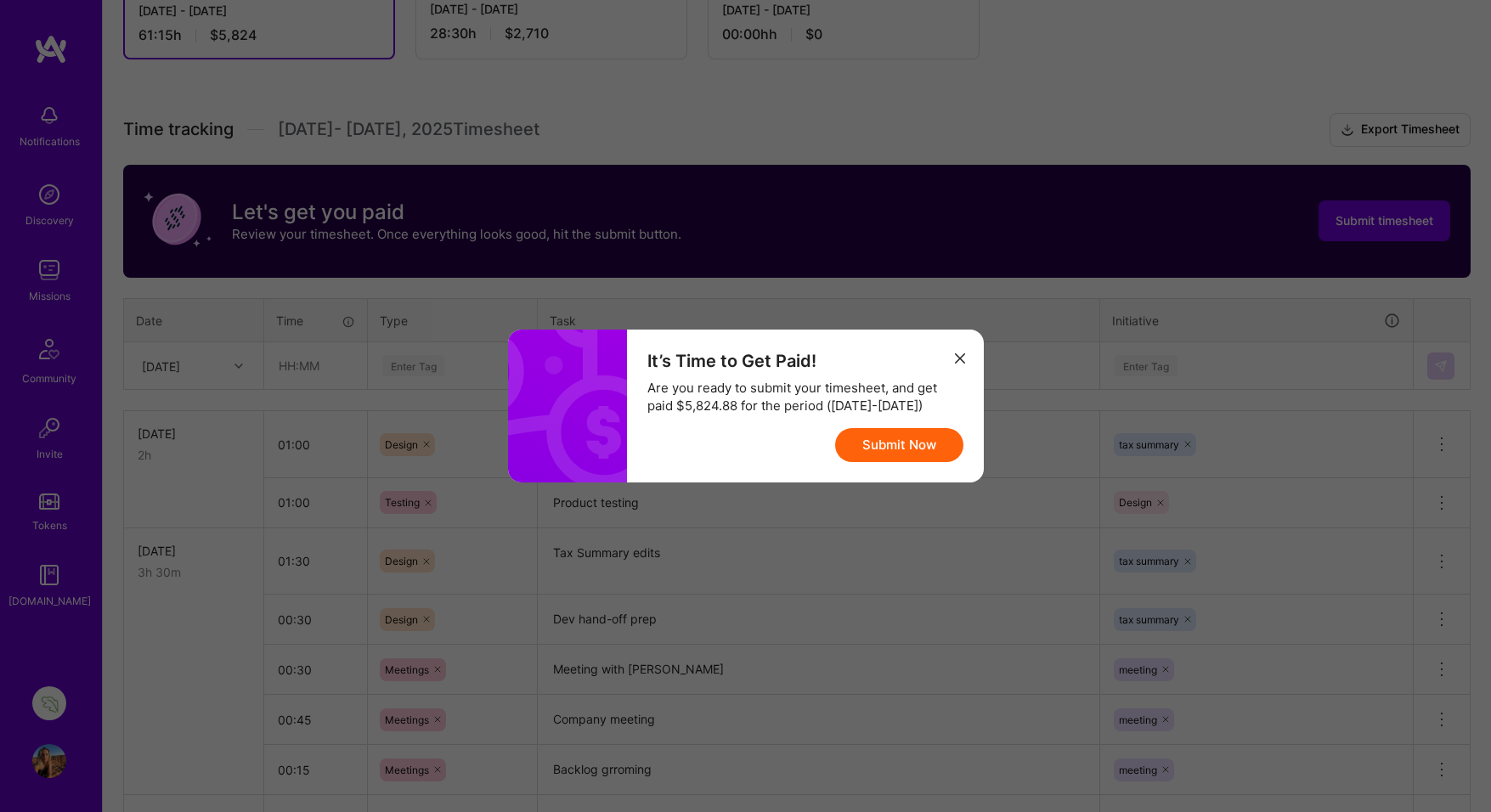
click at [899, 445] on button "Submit Now" at bounding box center [900, 445] width 129 height 34
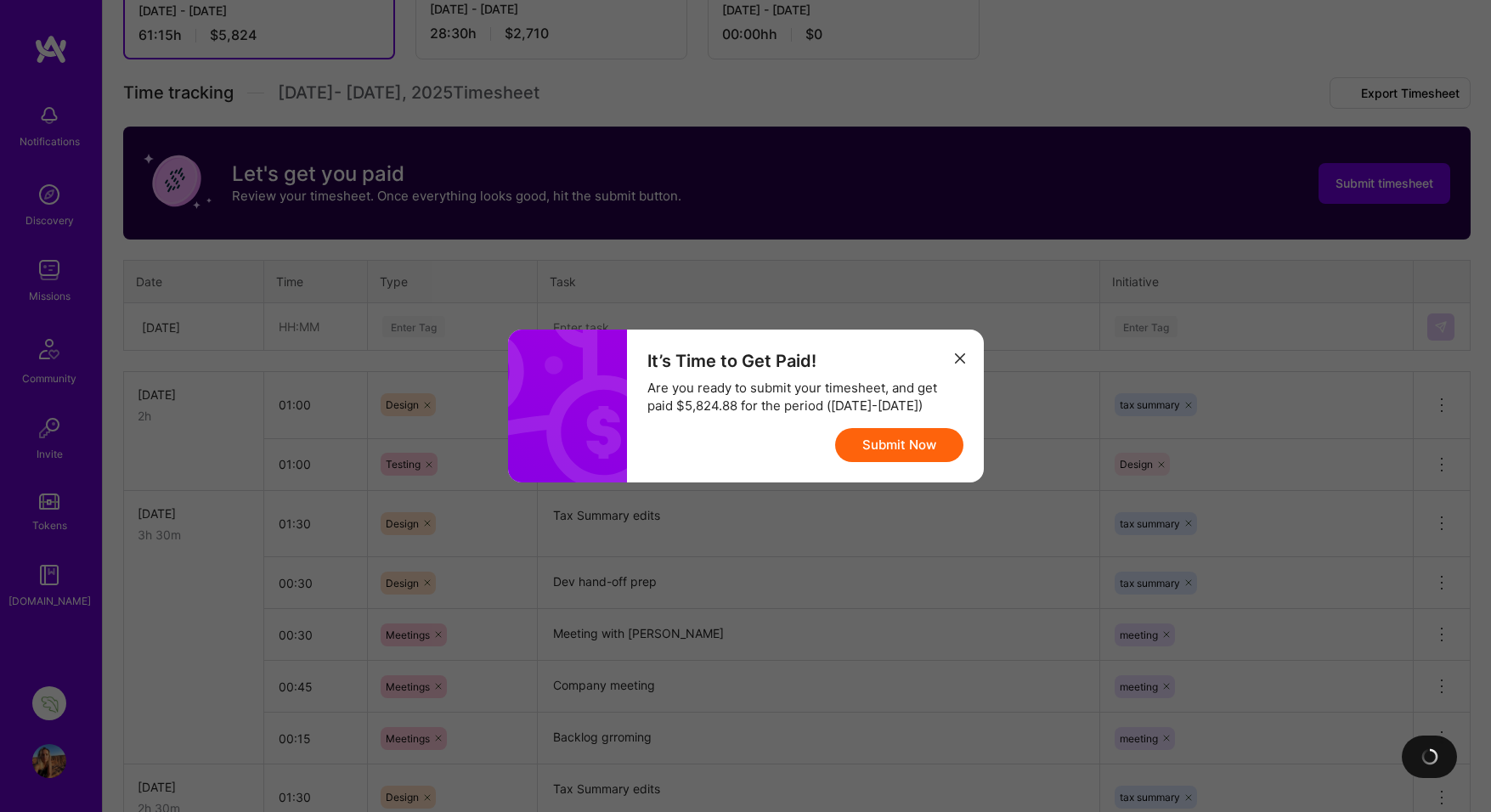
scroll to position [0, 0]
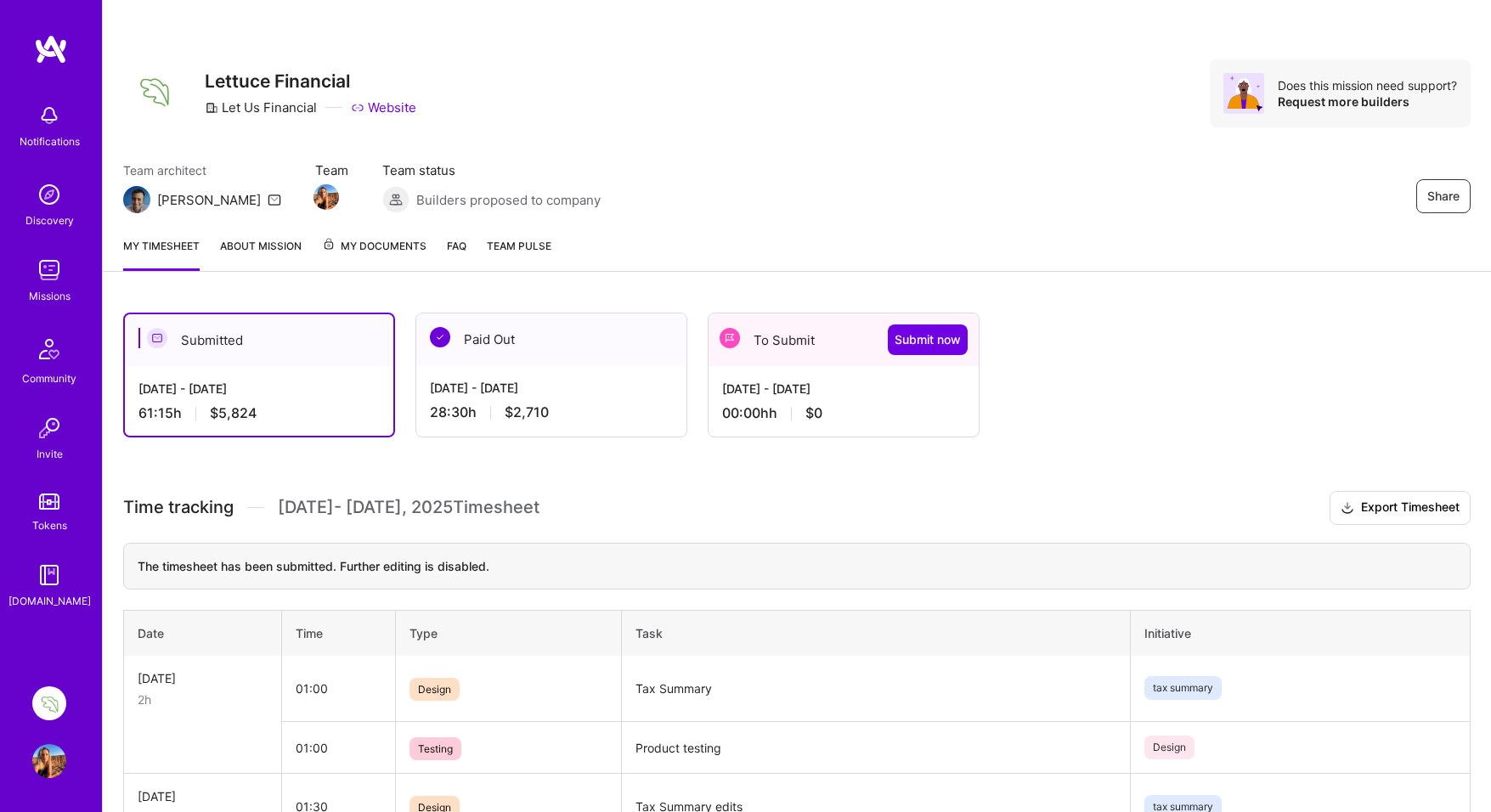
click at [1182, 417] on div "Submitted [DATE] - [DATE] 61:15 h $5,824 Paid Out [DATE] - [DATE] 28:30 h $2,71…" at bounding box center [757, 375] width 1268 height 125
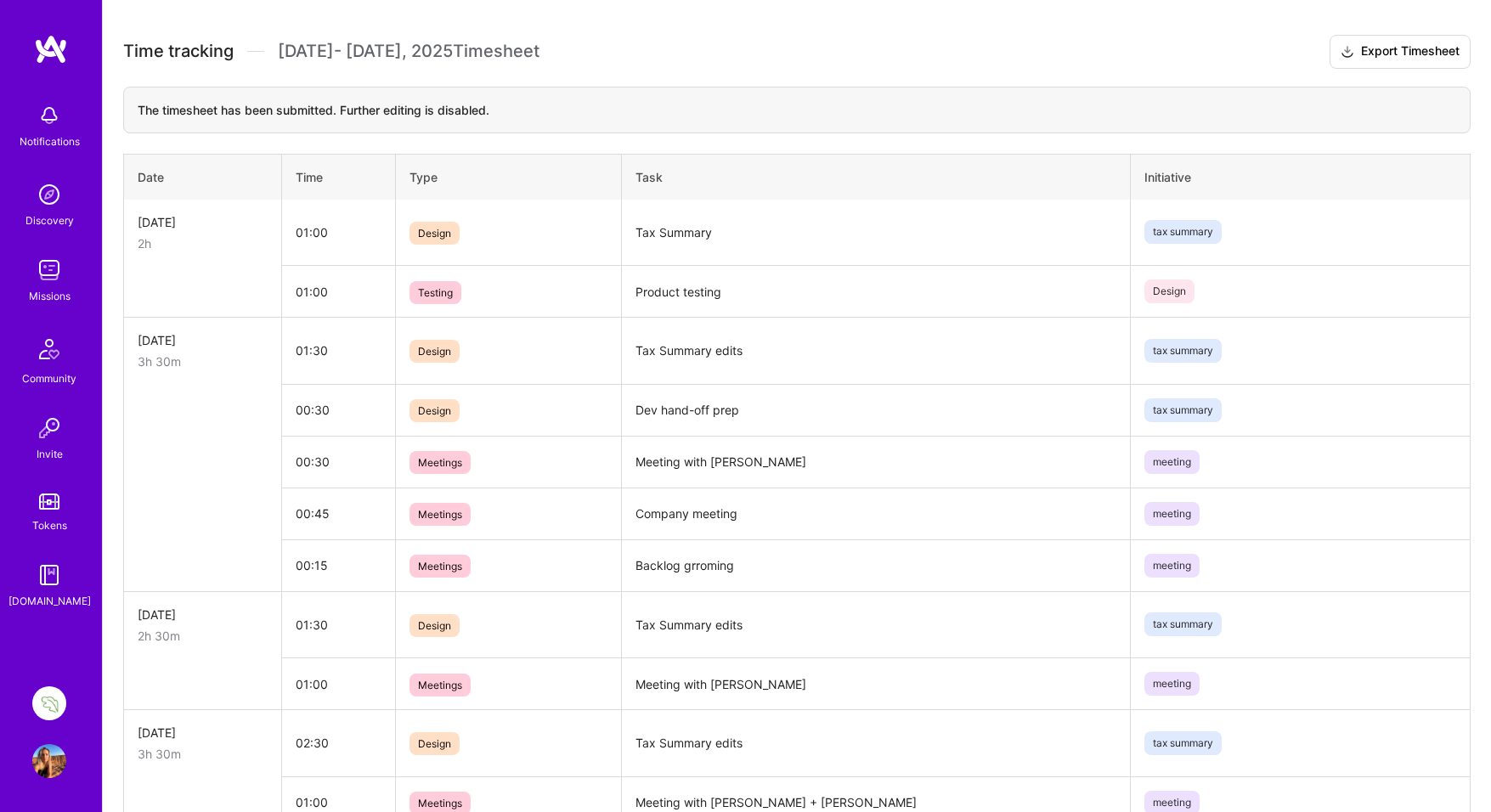
scroll to position [467, 0]
